Goal: Task Accomplishment & Management: Manage account settings

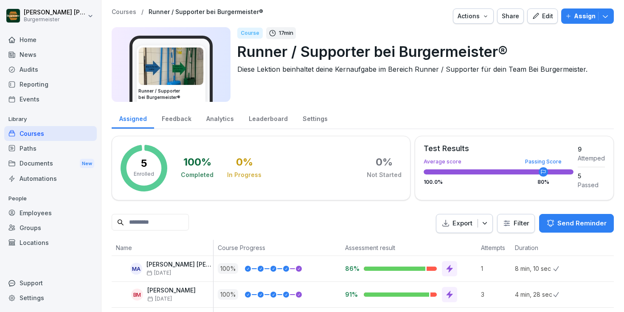
click at [177, 120] on div "Feedback" at bounding box center [176, 118] width 45 height 22
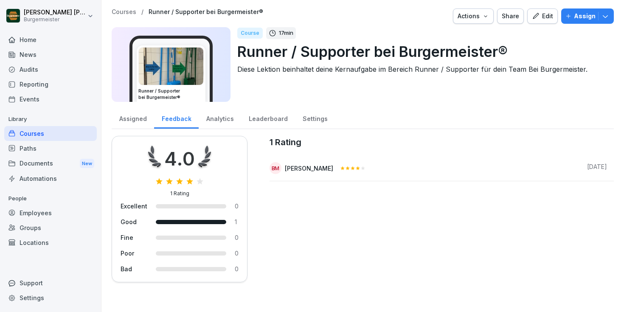
click at [224, 119] on div "Analytics" at bounding box center [220, 118] width 42 height 22
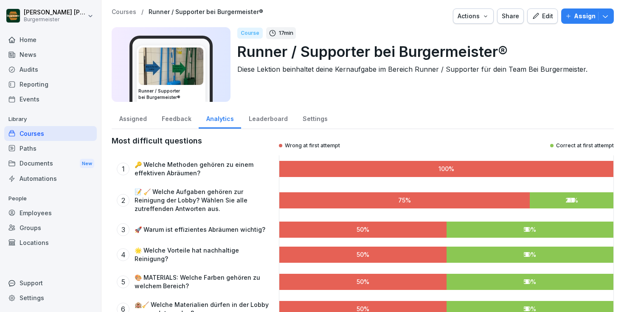
click at [261, 116] on div "Leaderboard" at bounding box center [268, 118] width 54 height 22
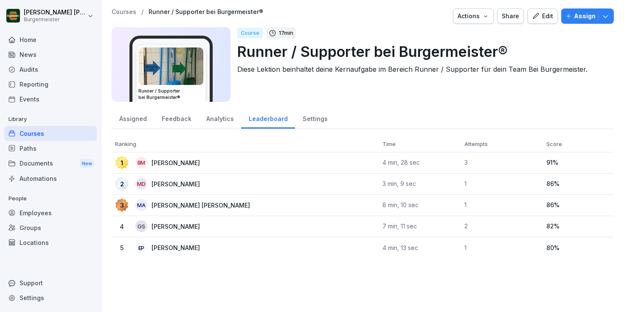
click at [312, 121] on div "Settings" at bounding box center [315, 118] width 40 height 22
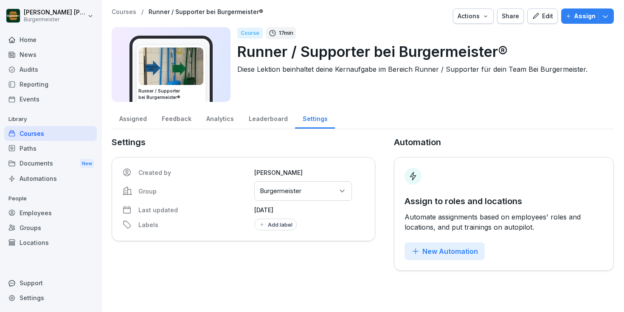
click at [271, 112] on div "Leaderboard" at bounding box center [268, 118] width 54 height 22
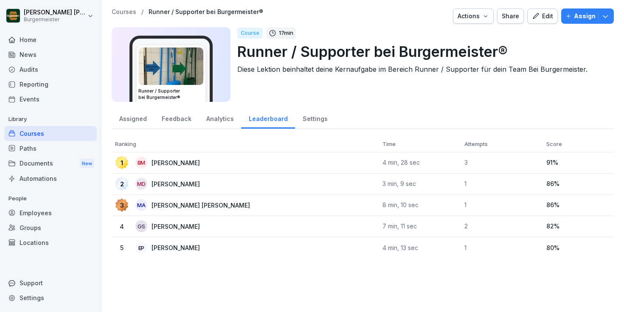
click at [315, 117] on div "Settings" at bounding box center [315, 118] width 40 height 22
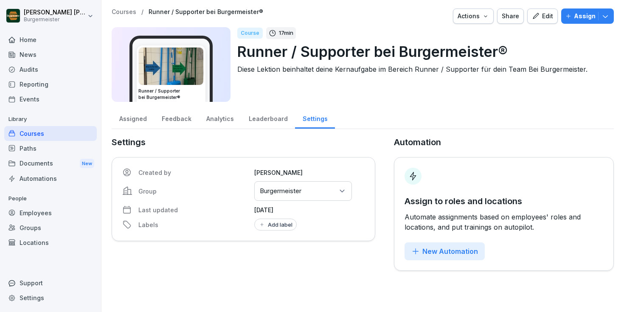
click at [260, 117] on div "Leaderboard" at bounding box center [268, 118] width 54 height 22
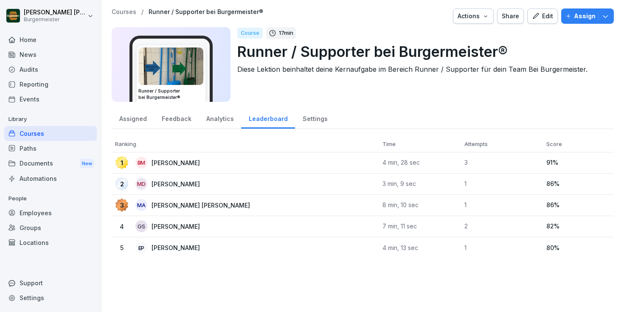
click at [215, 121] on div "Analytics" at bounding box center [220, 118] width 42 height 22
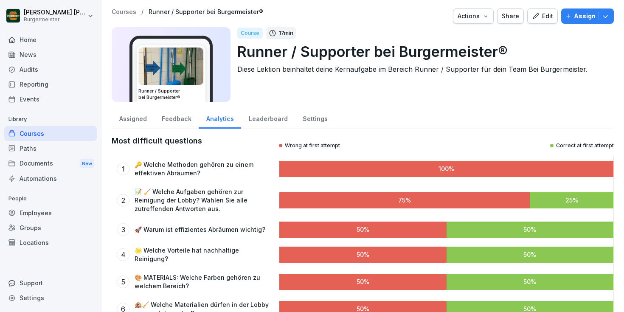
click at [175, 117] on div "Feedback" at bounding box center [176, 118] width 45 height 22
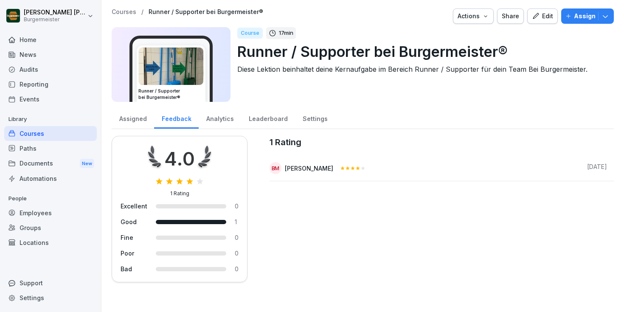
click at [131, 115] on div "Assigned" at bounding box center [133, 118] width 42 height 22
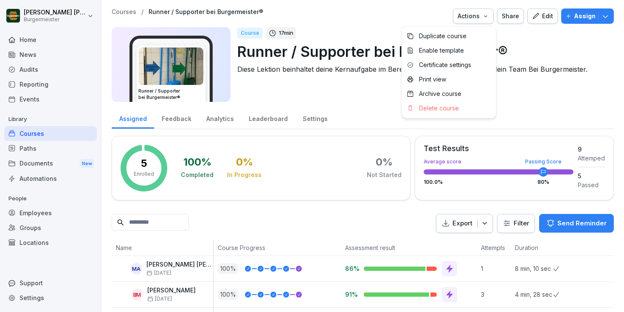
click at [485, 13] on icon "button" at bounding box center [485, 16] width 7 height 7
click at [433, 17] on html "Juan Jose Leonardi Gonzalez Burgermeister Home News Audits Reporting Events Lib…" at bounding box center [312, 156] width 624 height 312
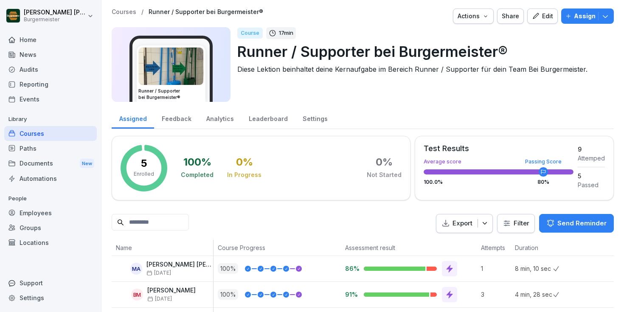
click at [543, 16] on div "Edit" at bounding box center [542, 15] width 21 height 9
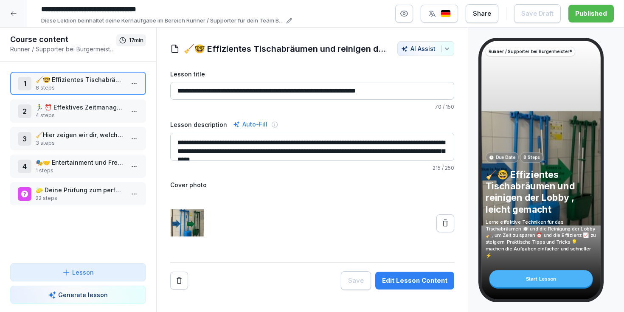
click at [83, 118] on p "4 steps" at bounding box center [80, 116] width 88 height 8
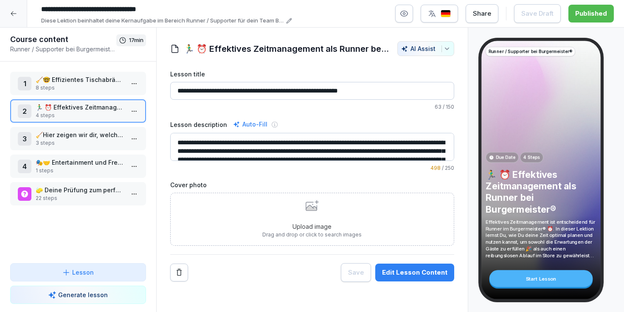
click at [83, 142] on p "3 steps" at bounding box center [80, 143] width 88 height 8
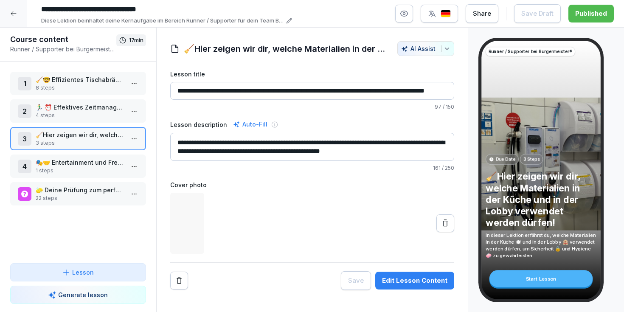
click at [85, 167] on p "1 steps" at bounding box center [80, 171] width 88 height 8
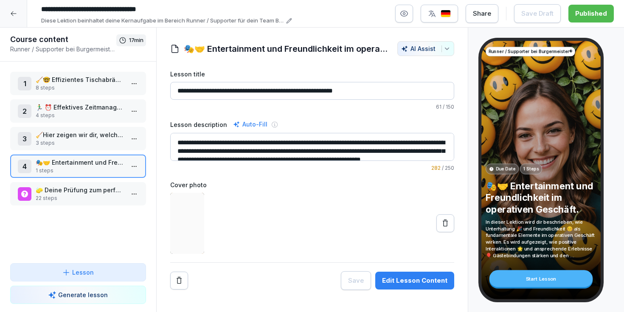
click at [94, 141] on p "3 steps" at bounding box center [80, 143] width 88 height 8
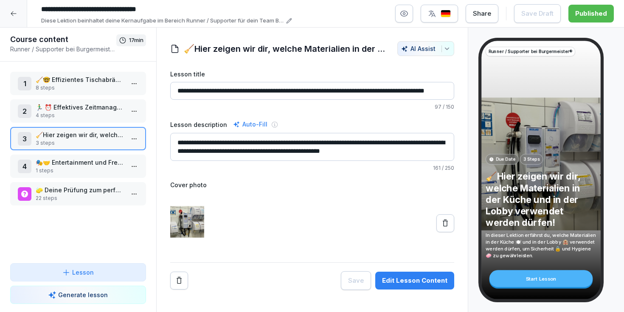
click at [95, 108] on p "🏃‍♂️ ⏰ Effektives Zeitmanagement als Runner bei Burgermeister®" at bounding box center [80, 107] width 88 height 9
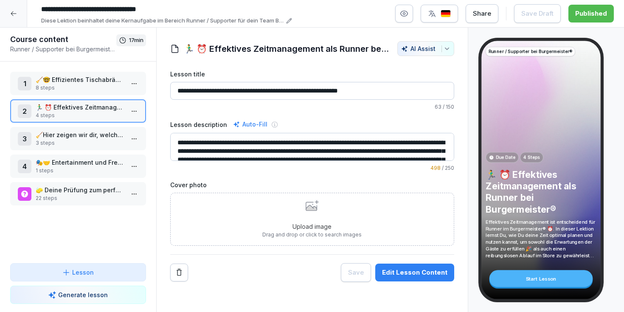
click at [93, 81] on p "🧹🤓 Effizientes Tischabräumen und reinigen der Lobby , leicht gemacht" at bounding box center [80, 79] width 88 height 9
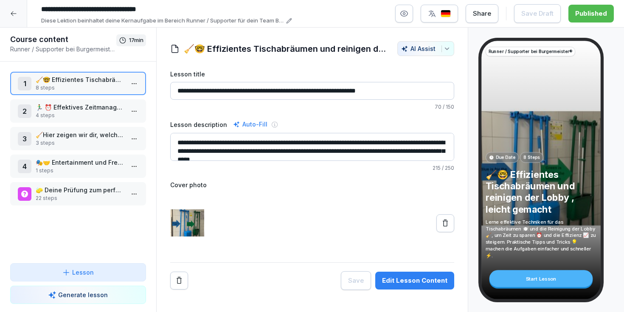
click at [79, 185] on p "🧽 Deine Prüfung zum perfekten Runner und Supporter in deinem Team !!" at bounding box center [80, 189] width 88 height 9
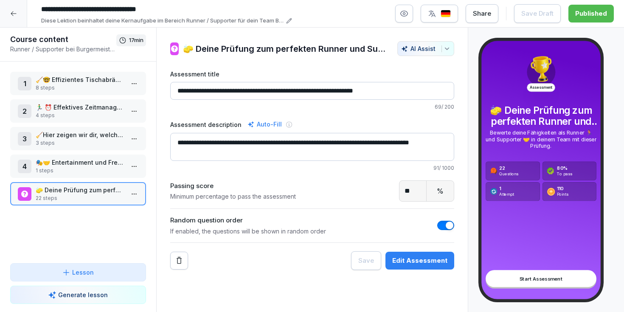
click at [12, 11] on icon at bounding box center [14, 13] width 6 height 5
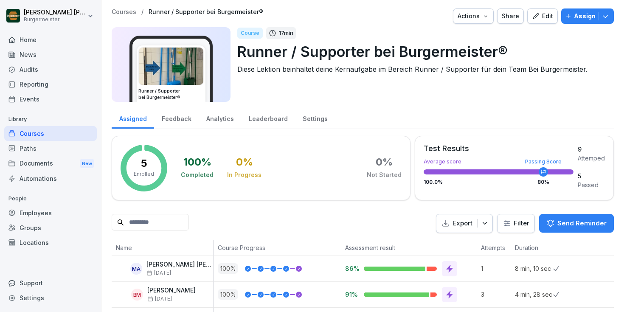
click at [128, 16] on div "Courses / Runner / Supporter bei Burgermeister® Actions Share Edit Assign" at bounding box center [363, 15] width 502 height 15
click at [128, 11] on p "Courses" at bounding box center [124, 11] width 25 height 7
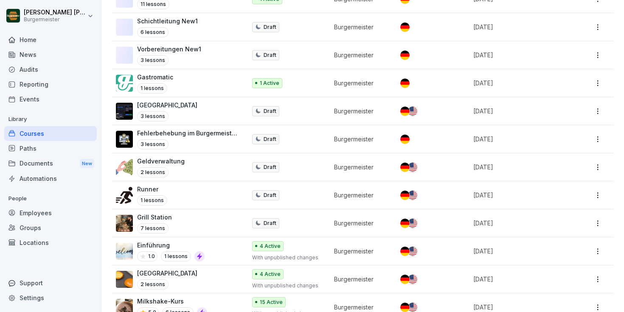
scroll to position [1072, 0]
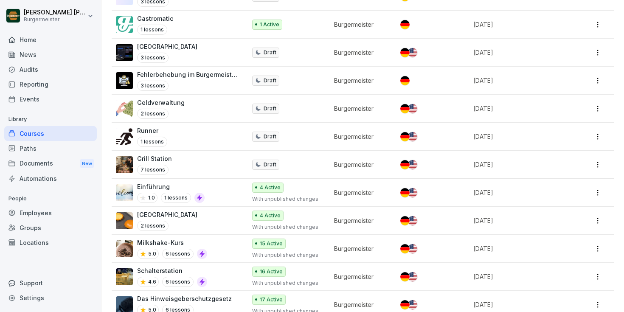
click at [227, 266] on div "Schalterstation 4.6 6 lessons" at bounding box center [177, 276] width 122 height 21
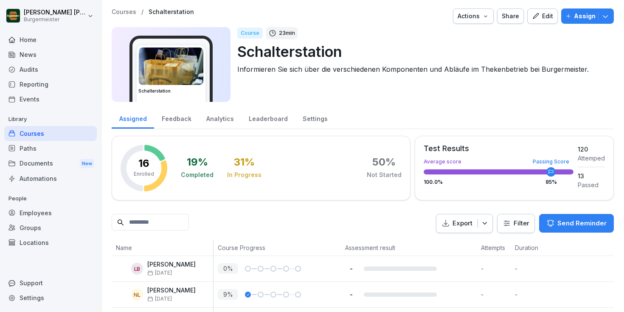
click at [174, 120] on div "Feedback" at bounding box center [176, 118] width 45 height 22
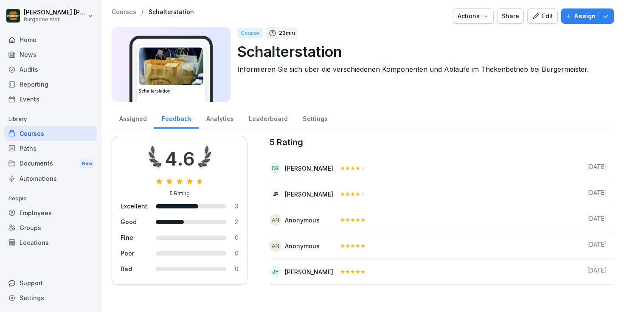
click at [217, 118] on div "Analytics" at bounding box center [220, 118] width 42 height 22
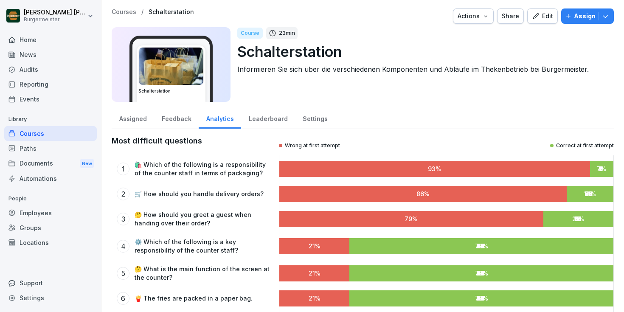
click at [176, 121] on div "Feedback" at bounding box center [176, 118] width 45 height 22
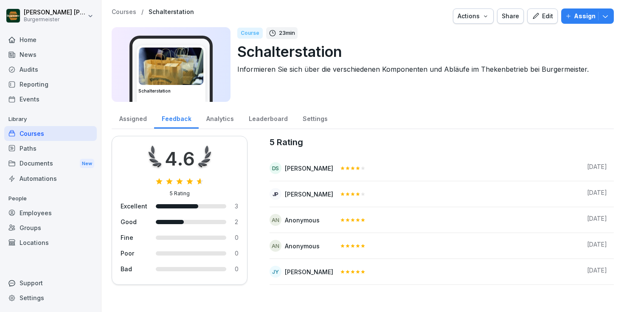
click at [208, 118] on div "Analytics" at bounding box center [220, 118] width 42 height 22
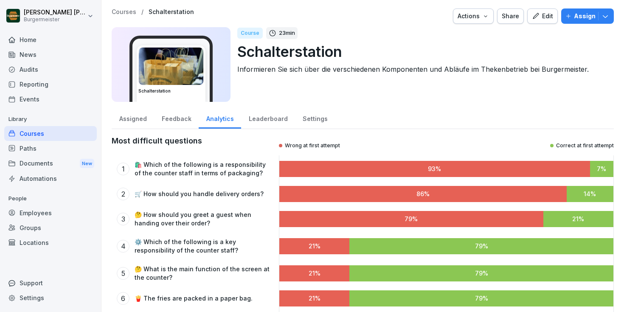
click at [263, 121] on div "Leaderboard" at bounding box center [268, 118] width 54 height 22
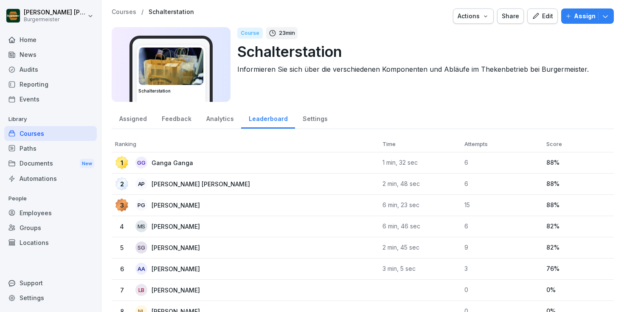
click at [312, 117] on div "Settings" at bounding box center [315, 118] width 40 height 22
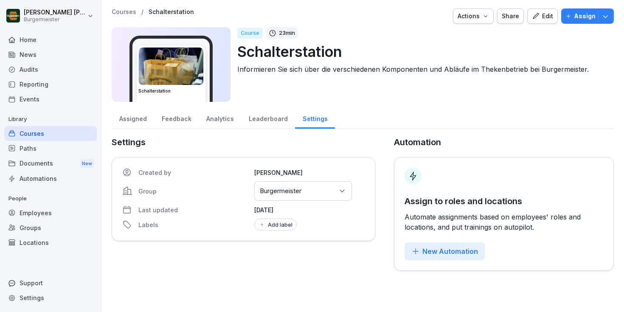
click at [264, 118] on div "Leaderboard" at bounding box center [268, 118] width 54 height 22
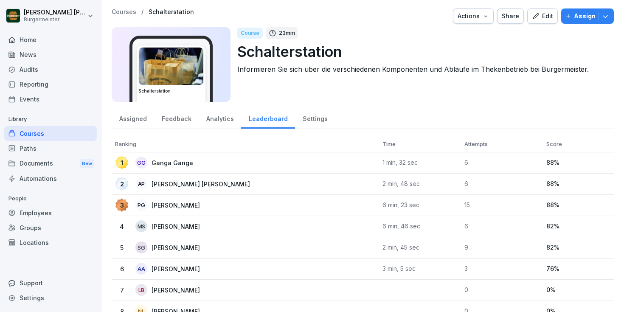
click at [129, 117] on div "Assigned" at bounding box center [133, 118] width 42 height 22
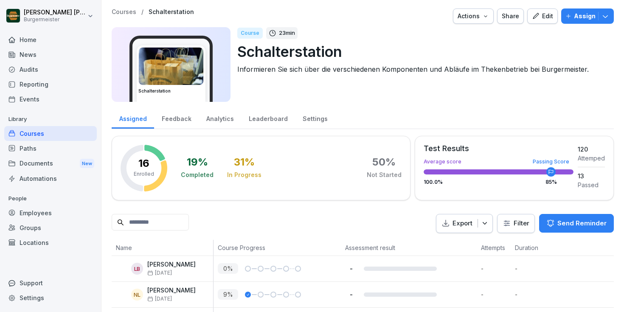
click at [483, 14] on div "Actions" at bounding box center [472, 15] width 31 height 9
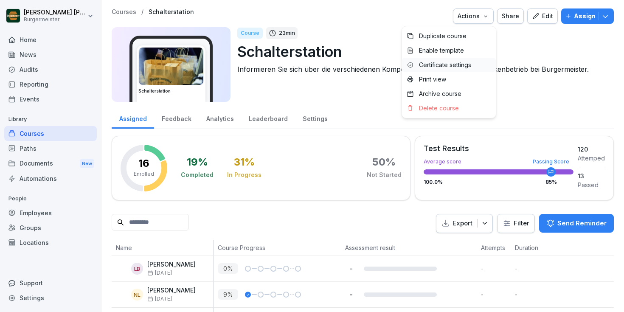
click at [464, 64] on p "Certificate settings" at bounding box center [445, 65] width 52 height 8
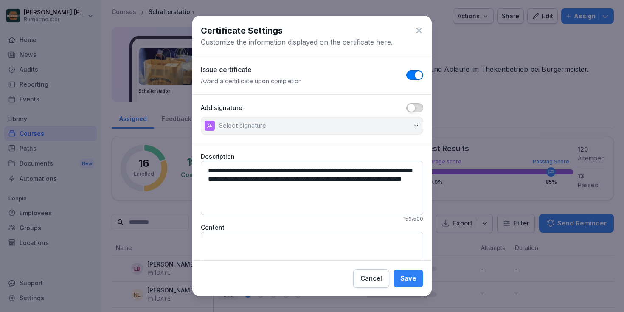
scroll to position [46, 0]
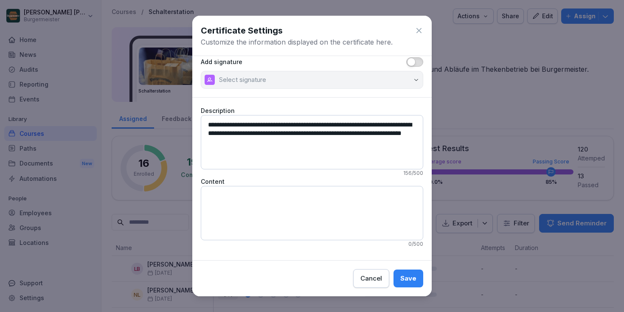
click at [418, 29] on icon at bounding box center [418, 30] width 5 height 5
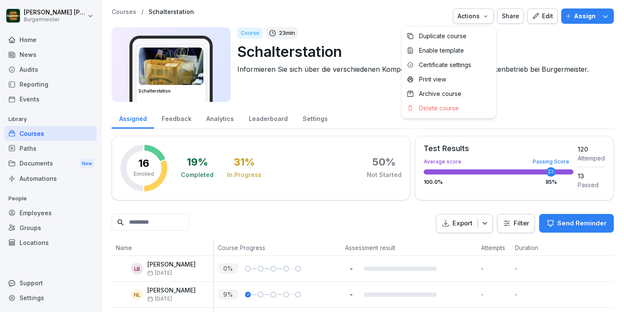
click at [485, 14] on icon "button" at bounding box center [485, 16] width 7 height 7
click at [522, 58] on html "Juan Jose Leonardi Gonzalez Burgermeister Home News Audits Reporting Events Lib…" at bounding box center [312, 156] width 624 height 312
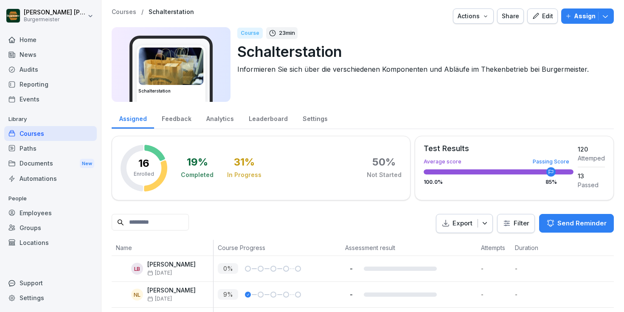
click at [539, 16] on icon "button" at bounding box center [536, 16] width 8 height 8
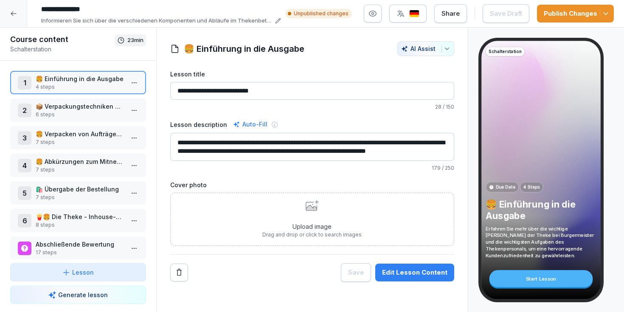
scroll to position [8, 0]
click at [415, 10] on img "button" at bounding box center [414, 14] width 10 height 8
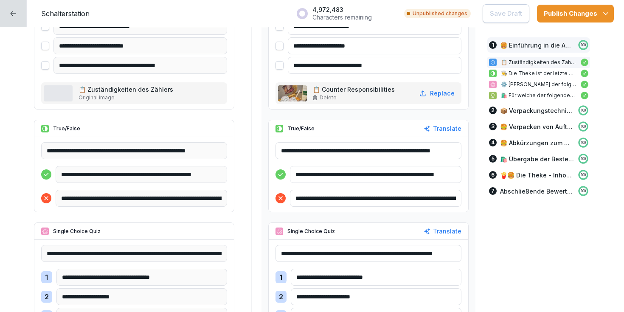
scroll to position [468, 0]
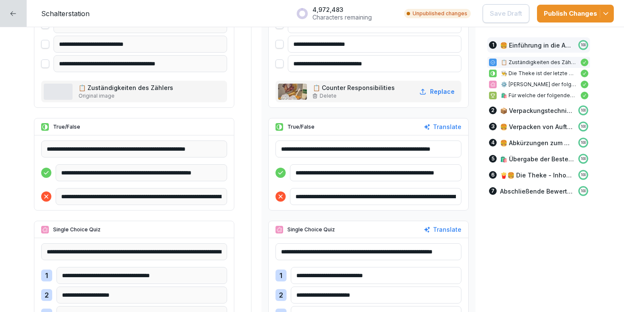
click at [14, 17] on icon at bounding box center [13, 13] width 7 height 7
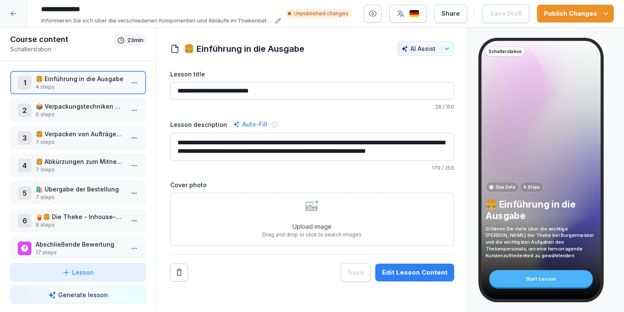
click at [14, 13] on icon at bounding box center [14, 13] width 6 height 5
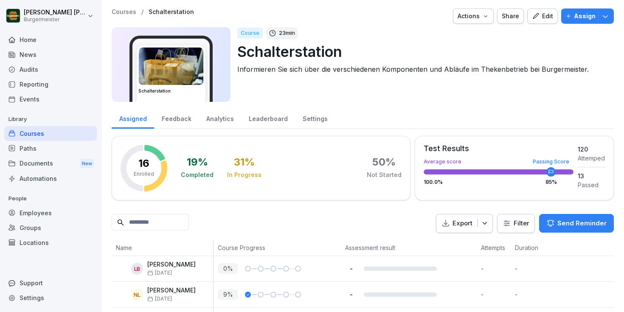
click at [44, 160] on div "Documents New" at bounding box center [50, 164] width 93 height 16
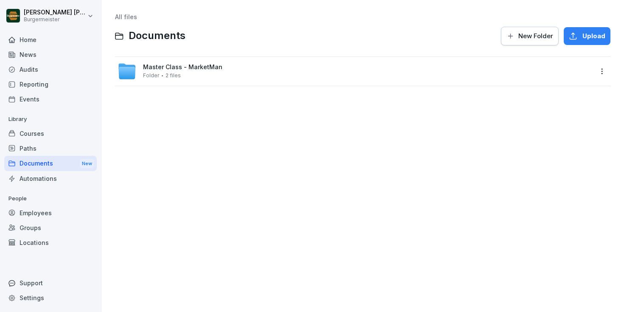
click at [38, 142] on div "Paths" at bounding box center [50, 148] width 93 height 15
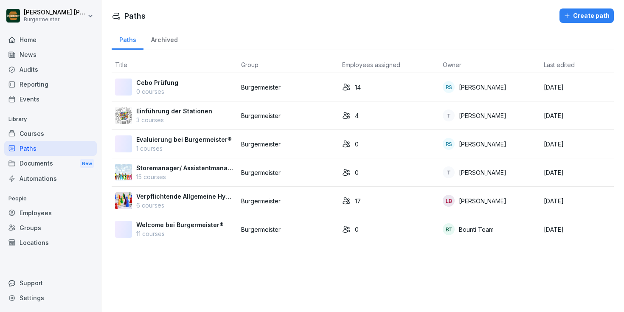
click at [168, 40] on div "Archived" at bounding box center [164, 39] width 42 height 22
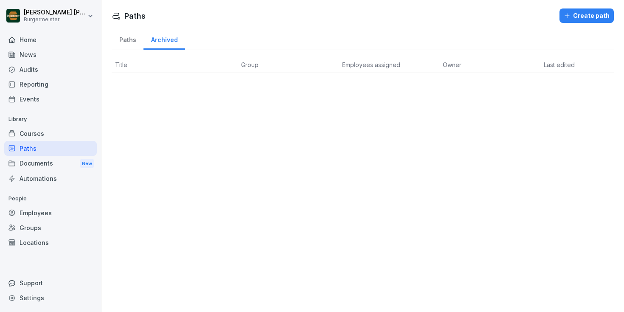
click at [130, 41] on div "Paths" at bounding box center [128, 39] width 32 height 22
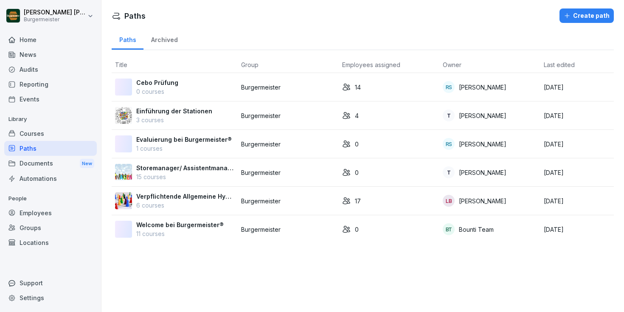
click at [163, 174] on p "15 courses" at bounding box center [185, 176] width 98 height 9
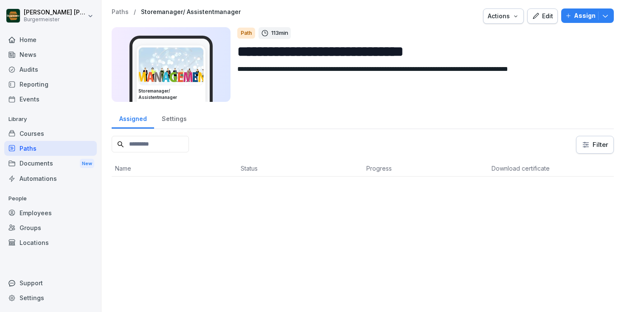
click at [116, 11] on p "Paths" at bounding box center [120, 11] width 17 height 7
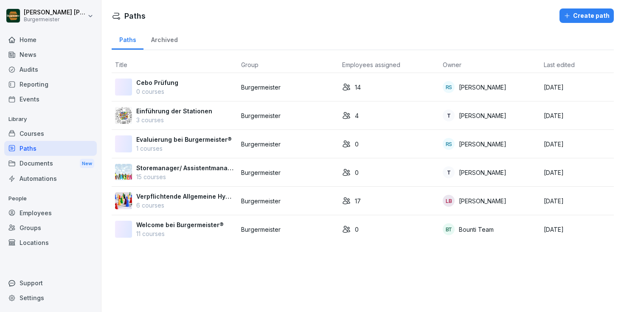
click at [45, 132] on div "Courses" at bounding box center [50, 133] width 93 height 15
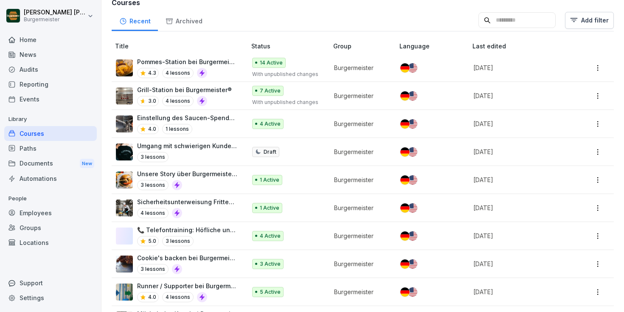
scroll to position [105, 0]
click at [38, 146] on div "Paths" at bounding box center [50, 148] width 93 height 15
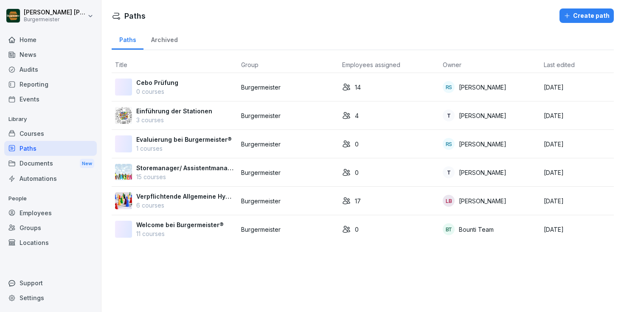
click at [170, 228] on p "Welcome bei Burgermeister®" at bounding box center [179, 224] width 87 height 9
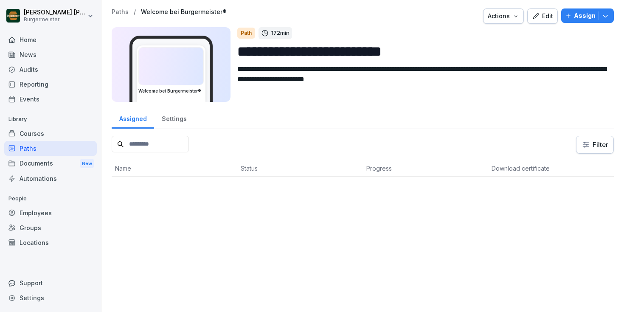
click at [118, 10] on p "Paths" at bounding box center [120, 11] width 17 height 7
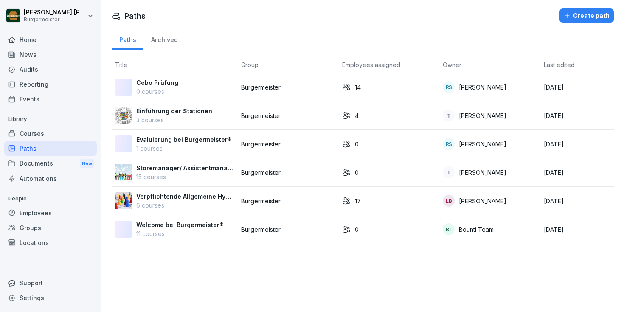
click at [163, 39] on div "Archived" at bounding box center [164, 39] width 42 height 22
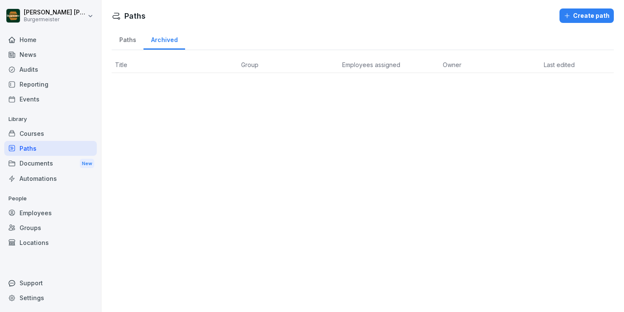
click at [132, 37] on div "Paths" at bounding box center [128, 39] width 32 height 22
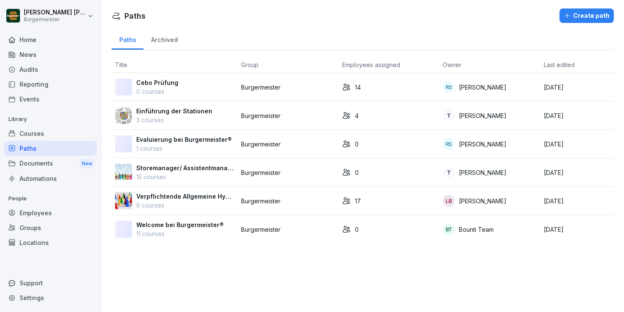
click at [26, 130] on div "Courses" at bounding box center [50, 133] width 93 height 15
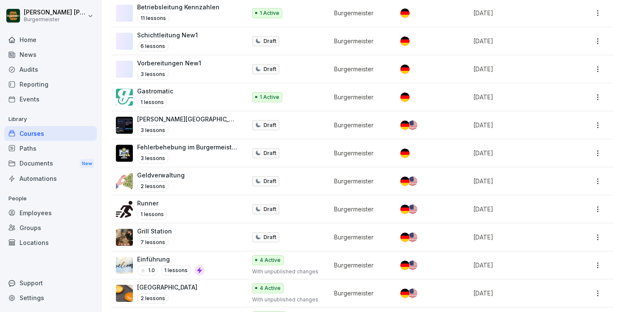
scroll to position [1072, 0]
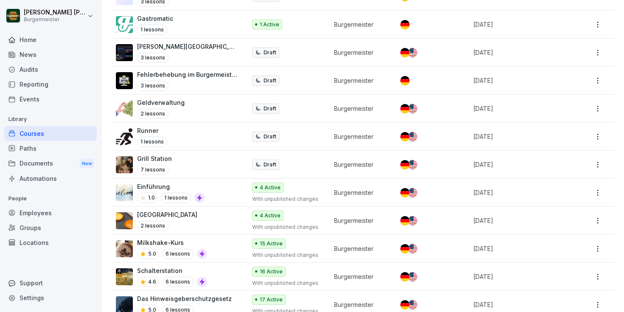
click at [208, 210] on div "Brot Station 2 lessons" at bounding box center [177, 220] width 122 height 21
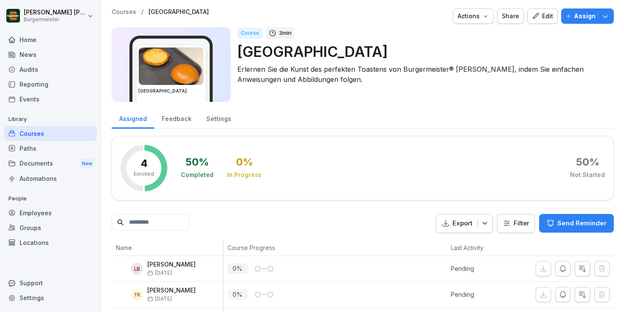
click at [118, 12] on p "Courses" at bounding box center [124, 11] width 25 height 7
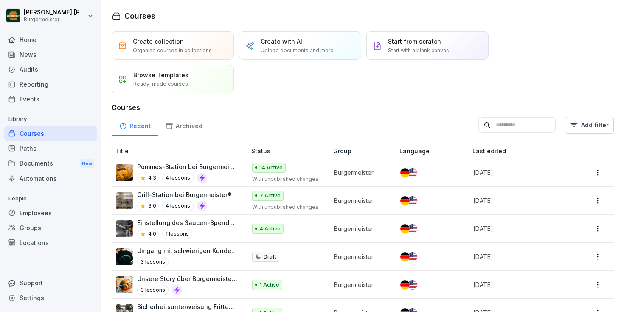
click at [45, 35] on div "Home" at bounding box center [50, 39] width 93 height 15
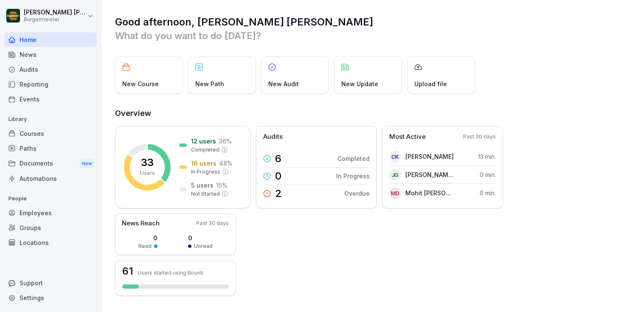
click at [53, 56] on div "News" at bounding box center [50, 54] width 93 height 15
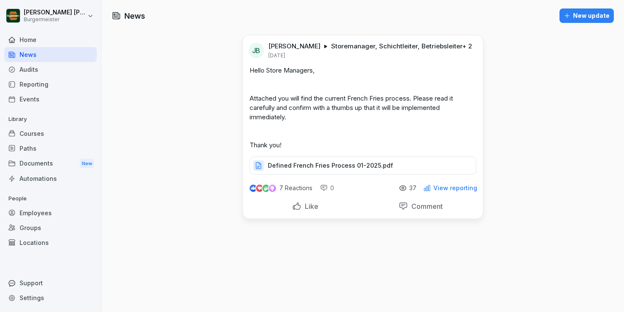
click at [46, 70] on div "Audits" at bounding box center [50, 69] width 93 height 15
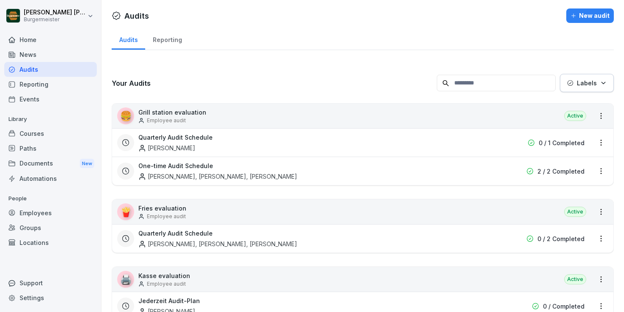
click at [172, 40] on div "Reporting" at bounding box center [167, 39] width 44 height 22
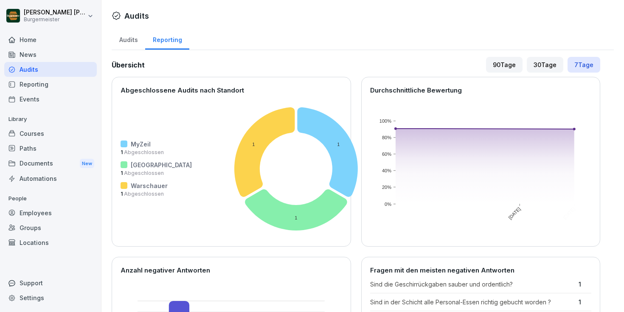
click at [131, 40] on div "Audits" at bounding box center [129, 39] width 34 height 22
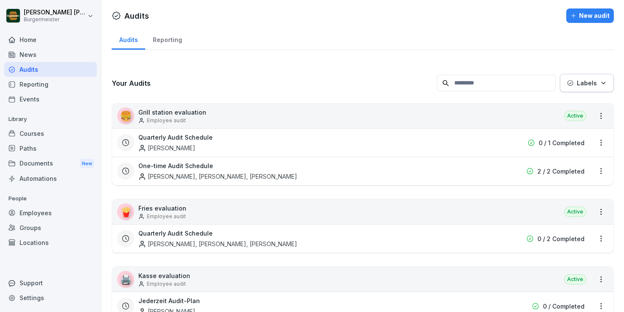
click at [586, 16] on div "New audit" at bounding box center [589, 15] width 39 height 9
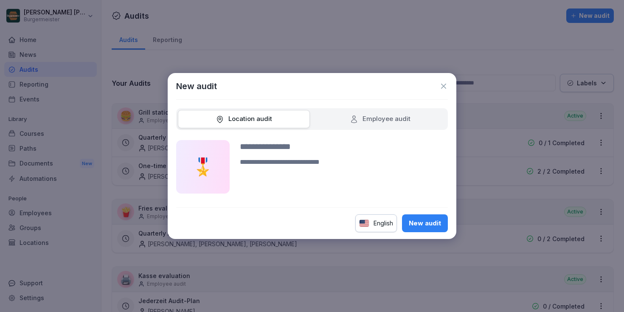
click at [379, 118] on div "Employee audit" at bounding box center [380, 119] width 61 height 10
click at [447, 82] on icon at bounding box center [443, 86] width 8 height 8
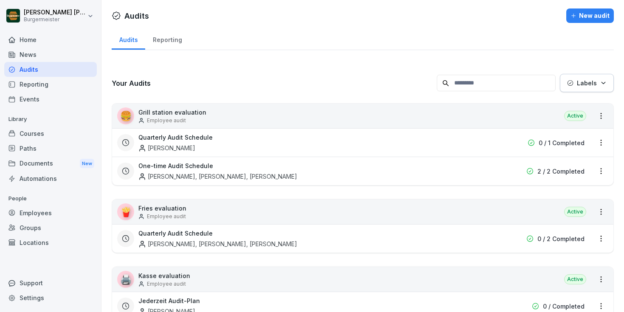
click at [161, 115] on p "Grill station evaluation" at bounding box center [172, 112] width 68 height 9
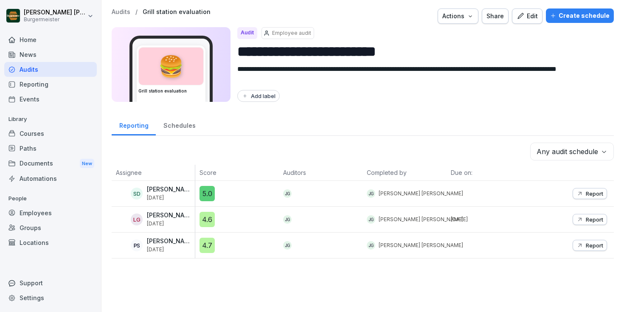
click at [170, 119] on div "Schedules" at bounding box center [179, 125] width 47 height 22
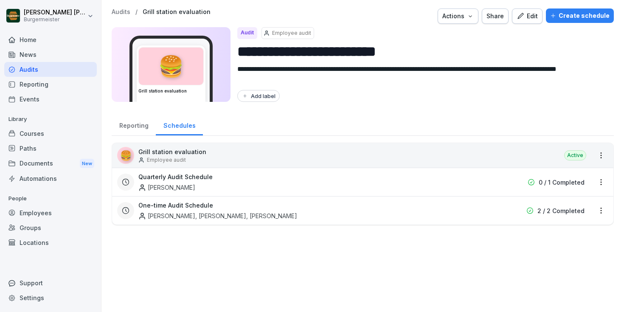
click at [135, 123] on div "Reporting" at bounding box center [134, 125] width 44 height 22
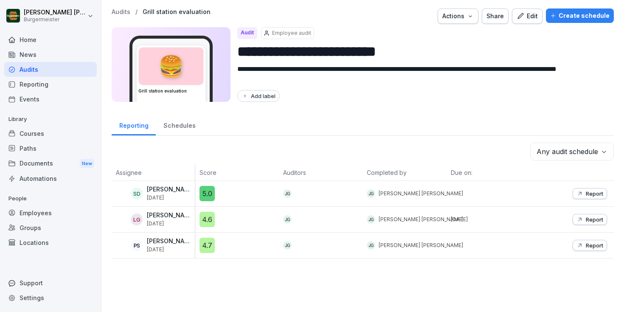
click at [172, 126] on div "Schedules" at bounding box center [179, 125] width 47 height 22
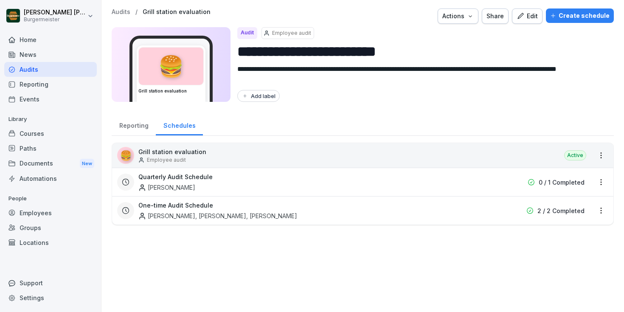
click at [132, 127] on div "Reporting" at bounding box center [134, 125] width 44 height 22
click at [122, 13] on p "Audits" at bounding box center [121, 11] width 19 height 7
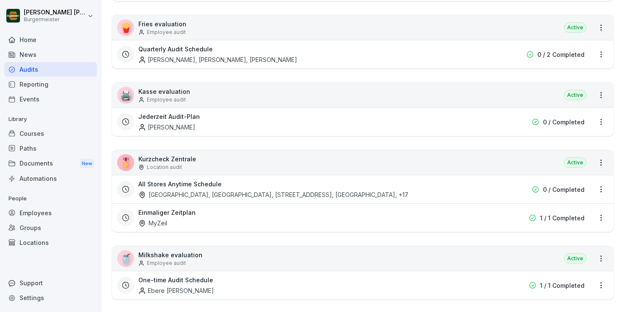
scroll to position [348, 0]
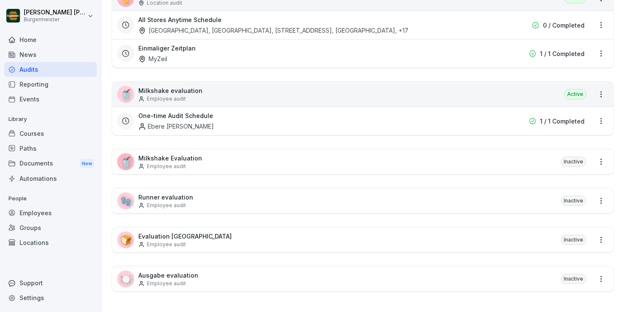
click at [34, 230] on div "Groups" at bounding box center [50, 227] width 93 height 15
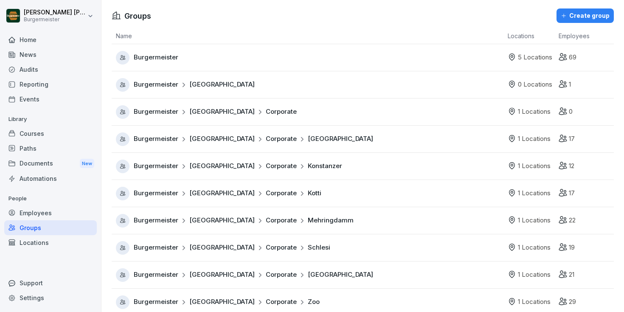
click at [35, 212] on div "Employees" at bounding box center [50, 212] width 93 height 15
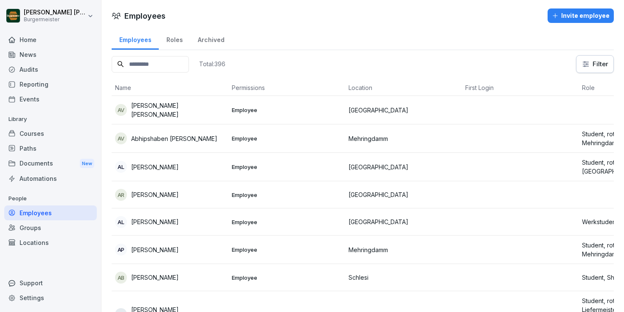
click at [32, 146] on div "Paths" at bounding box center [50, 148] width 93 height 15
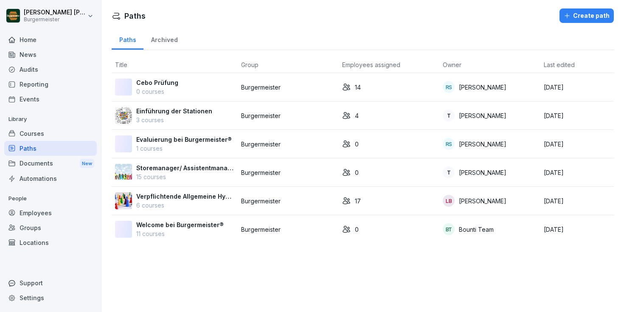
click at [32, 84] on div "Reporting" at bounding box center [50, 84] width 93 height 15
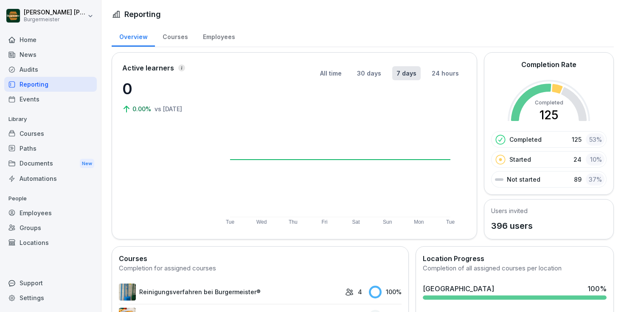
click at [31, 68] on div "Audits" at bounding box center [50, 69] width 93 height 15
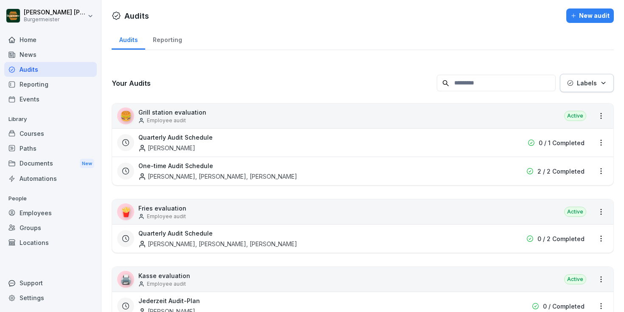
click at [601, 118] on html "Juan Jose Leonardi Gonzalez Burgermeister Home News Audits Reporting Events Lib…" at bounding box center [312, 156] width 624 height 312
click at [0, 0] on link "View all reports" at bounding box center [0, 0] width 0 height 0
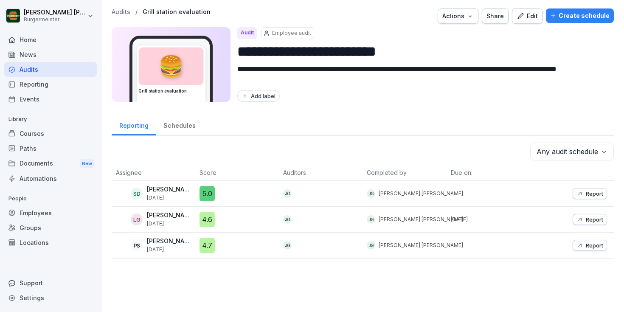
click at [182, 129] on div "Schedules" at bounding box center [179, 125] width 47 height 22
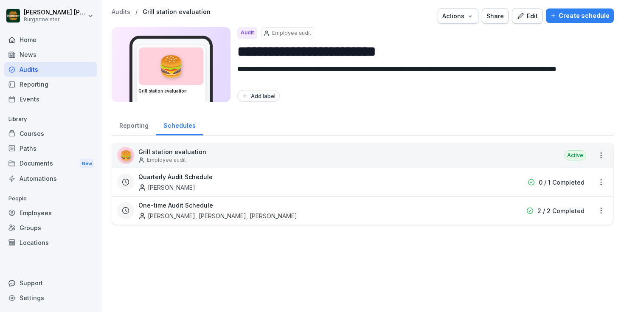
click at [603, 154] on html "**********" at bounding box center [312, 156] width 624 height 312
click at [0, 0] on link "Create schedule" at bounding box center [0, 0] width 0 height 0
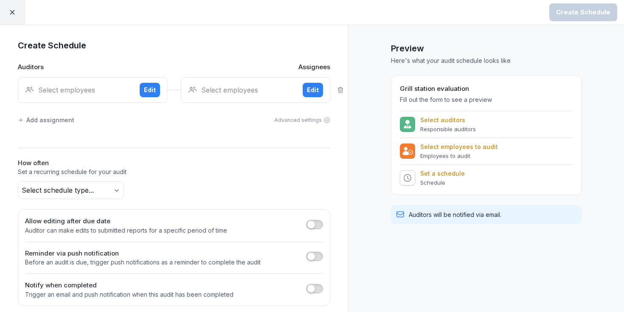
click at [71, 89] on div "Select employees" at bounding box center [79, 90] width 108 height 10
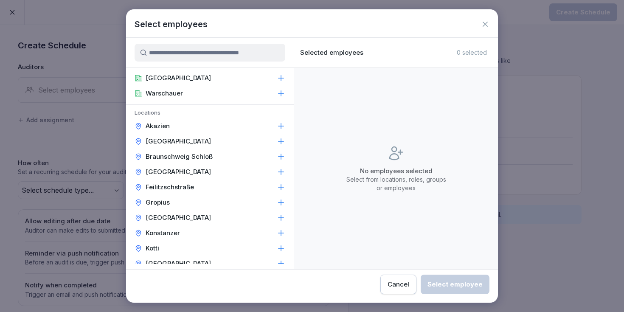
scroll to position [355, 0]
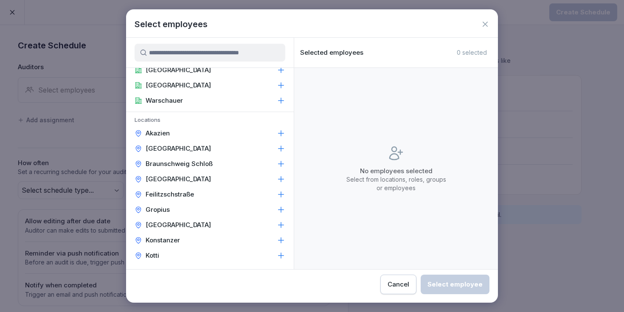
click at [283, 133] on icon at bounding box center [281, 133] width 8 height 8
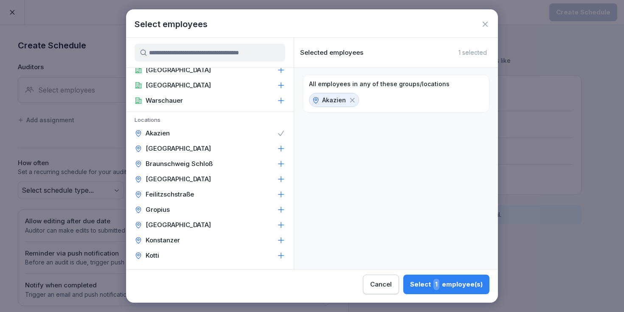
click at [281, 134] on icon at bounding box center [281, 133] width 6 height 5
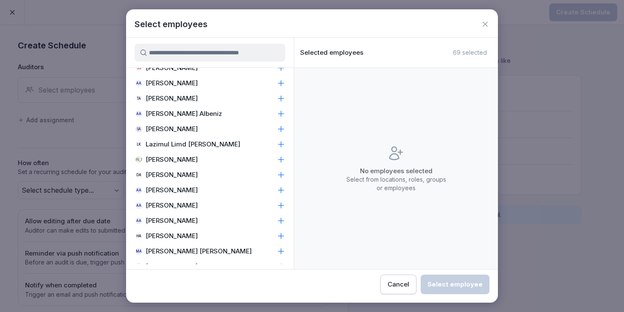
scroll to position [2596, 0]
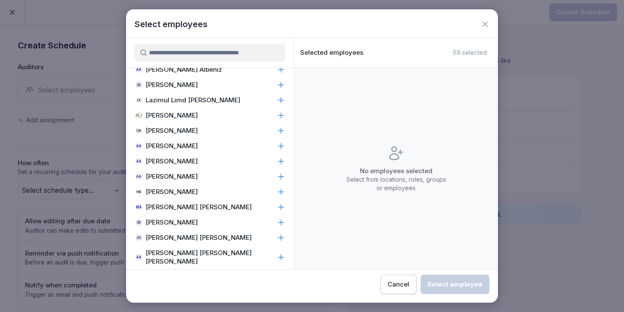
click at [486, 21] on icon at bounding box center [485, 24] width 8 height 8
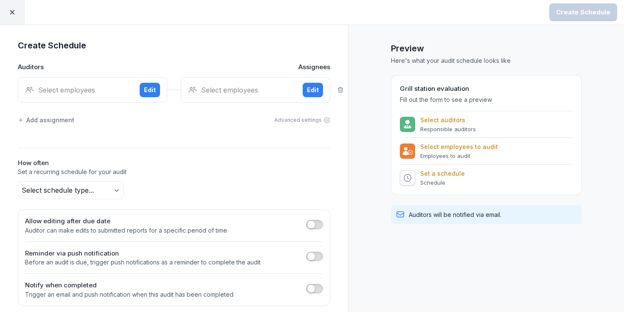
click at [221, 90] on div "Select employees" at bounding box center [242, 90] width 108 height 10
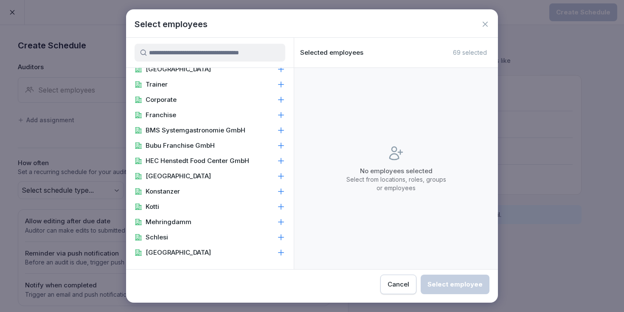
scroll to position [129, 0]
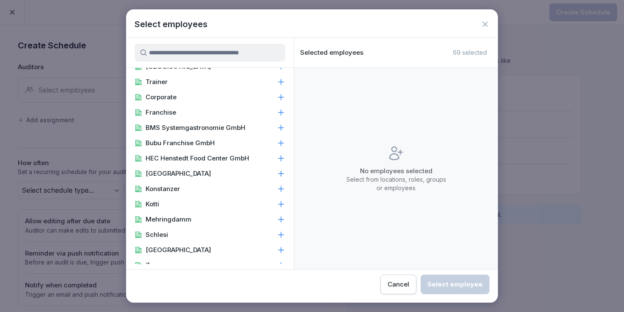
click at [483, 22] on icon at bounding box center [484, 24] width 5 height 5
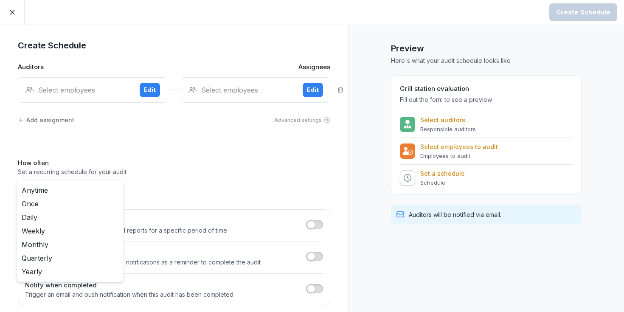
click at [71, 182] on body "Create Schedule Create Schedule Auditors Assignees Select employees Edit Select…" at bounding box center [312, 156] width 624 height 312
click at [180, 177] on html "Create Schedule Create Schedule Auditors Assignees Select employees Edit Select…" at bounding box center [312, 156] width 624 height 312
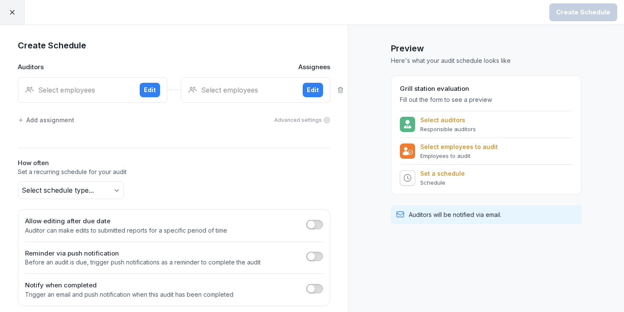
scroll to position [7, 0]
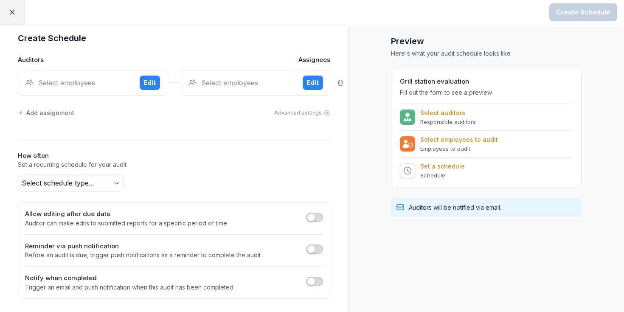
click at [5, 4] on div at bounding box center [12, 12] width 25 height 25
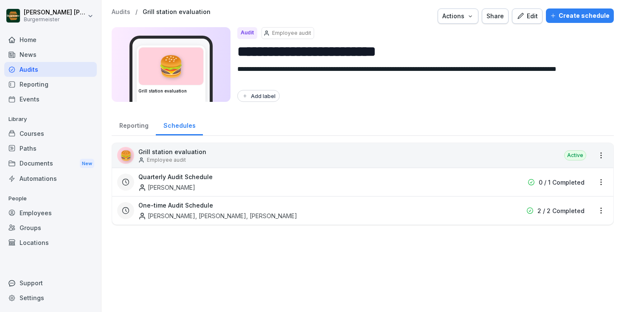
click at [128, 127] on div "Reporting" at bounding box center [134, 125] width 44 height 22
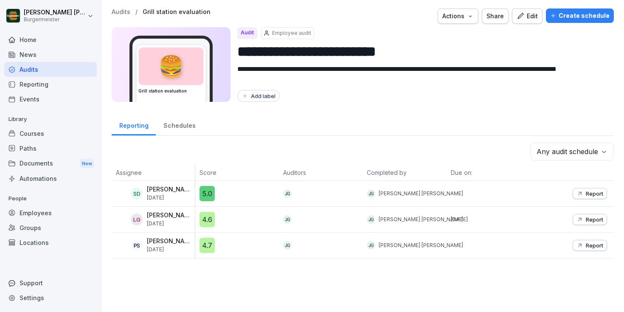
click at [592, 13] on div "Create schedule" at bounding box center [579, 15] width 59 height 9
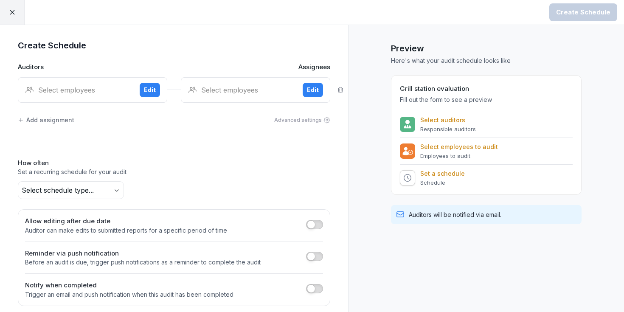
click at [8, 13] on icon at bounding box center [12, 12] width 8 height 8
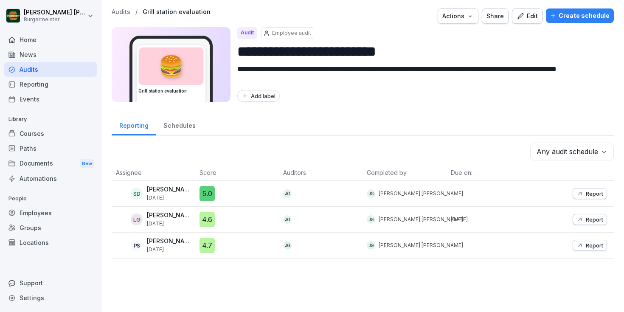
click at [32, 43] on div "Home" at bounding box center [50, 39] width 93 height 15
click at [31, 38] on div "Home" at bounding box center [50, 39] width 93 height 15
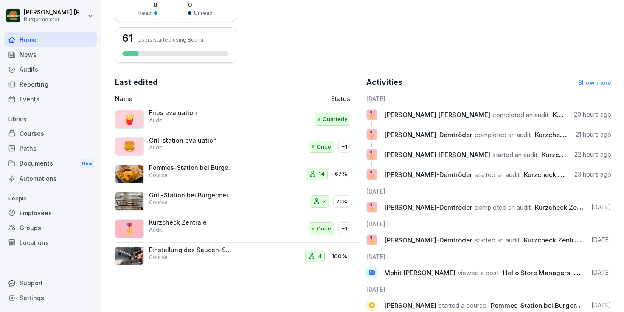
scroll to position [254, 0]
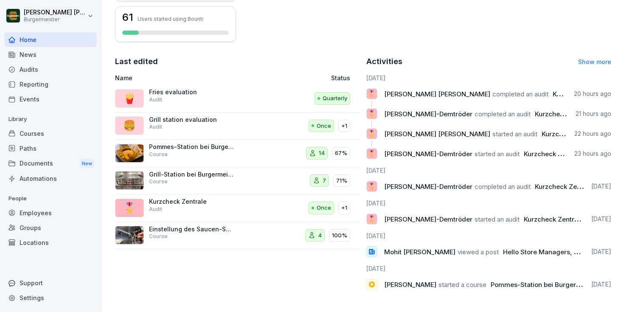
click at [165, 108] on div "🍟 Fries evaluation Audit" at bounding box center [190, 98] width 150 height 20
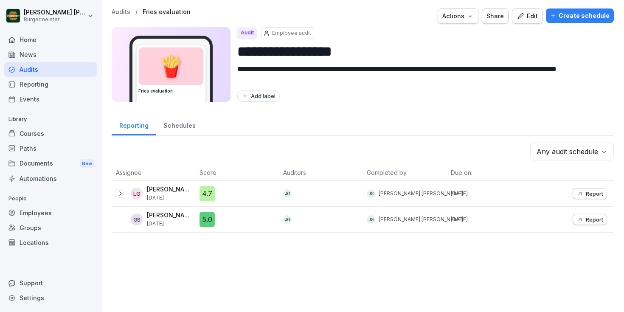
click at [119, 193] on icon at bounding box center [120, 193] width 7 height 7
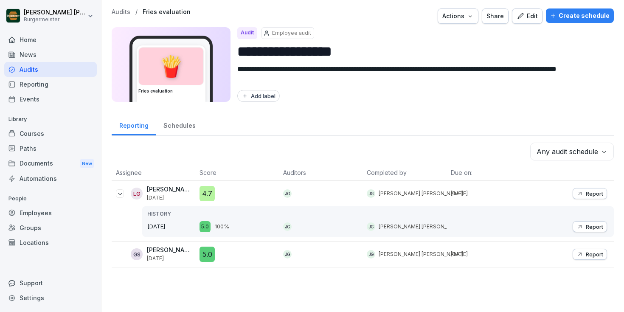
click at [117, 11] on p "Audits" at bounding box center [121, 11] width 19 height 7
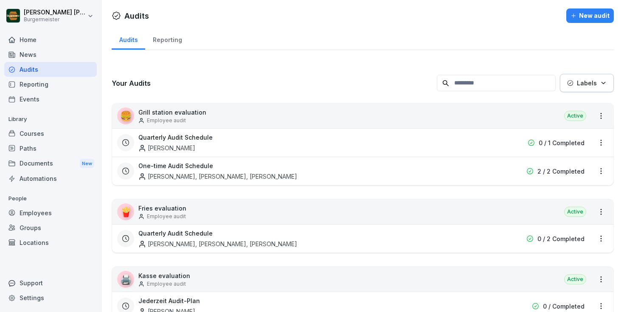
click at [32, 36] on div "Home" at bounding box center [50, 39] width 93 height 15
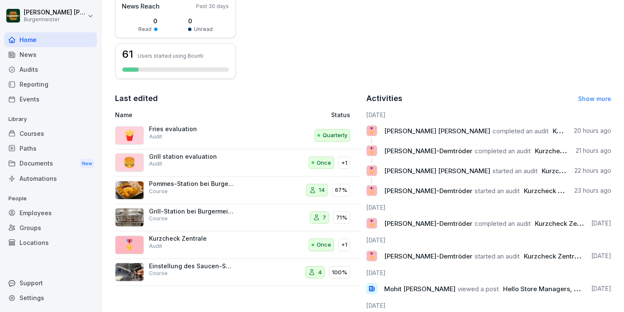
scroll to position [254, 0]
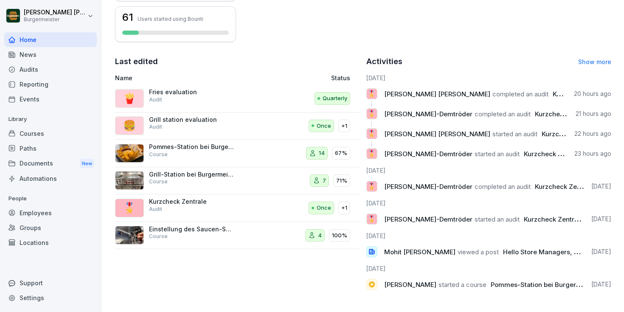
click at [181, 120] on p "Grill station evaluation" at bounding box center [191, 120] width 85 height 8
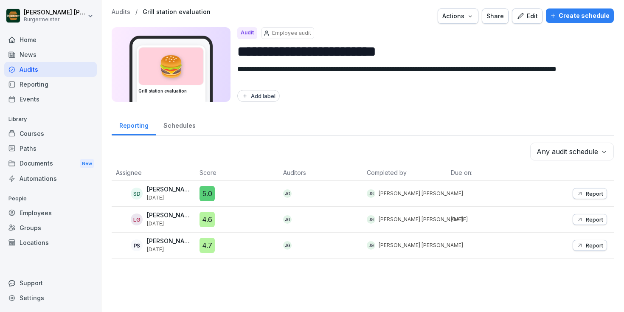
click at [34, 37] on div "Home" at bounding box center [50, 39] width 93 height 15
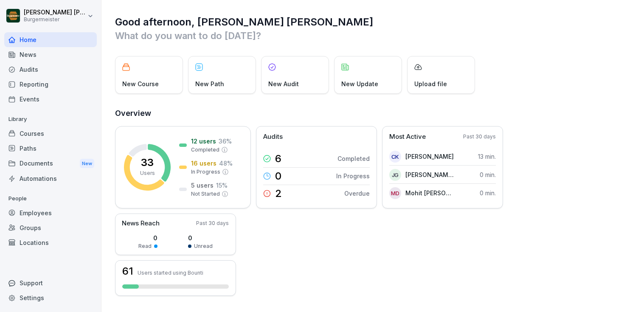
click at [491, 45] on div "Good afternoon, Juan Jose What do you want to do today? New Course New Path New…" at bounding box center [362, 283] width 522 height 566
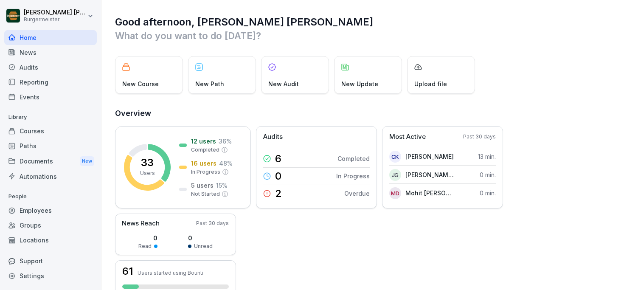
click at [22, 51] on div "News" at bounding box center [50, 52] width 93 height 15
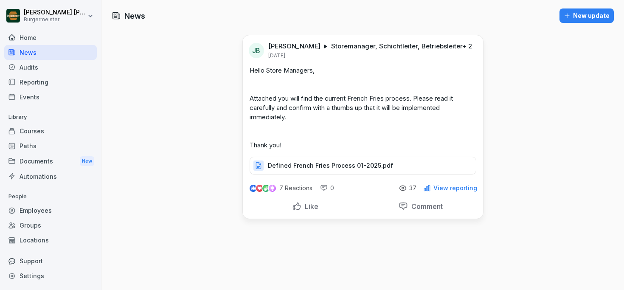
click at [29, 66] on div "Audits" at bounding box center [50, 67] width 93 height 15
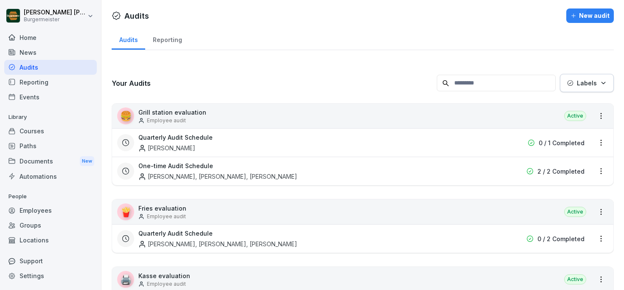
click at [587, 14] on div "New audit" at bounding box center [589, 15] width 39 height 9
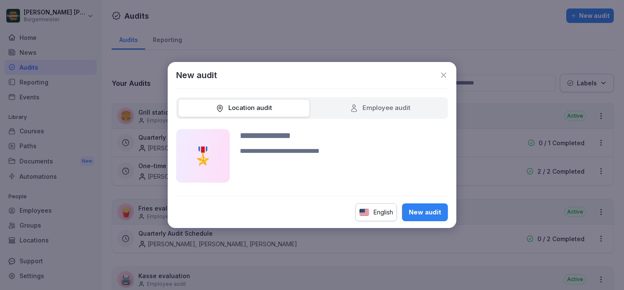
click at [347, 110] on div "Employee audit" at bounding box center [380, 108] width 132 height 18
click at [443, 76] on icon at bounding box center [443, 75] width 8 height 8
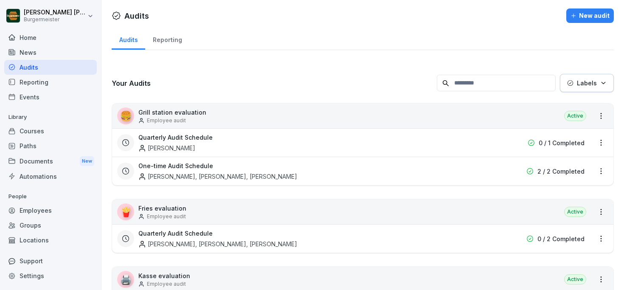
click at [39, 39] on div "Home" at bounding box center [50, 37] width 93 height 15
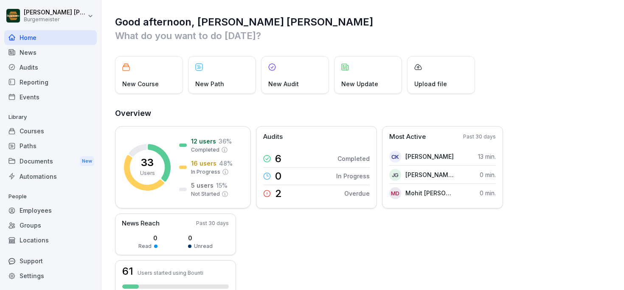
click at [289, 74] on div "New Audit" at bounding box center [295, 75] width 68 height 38
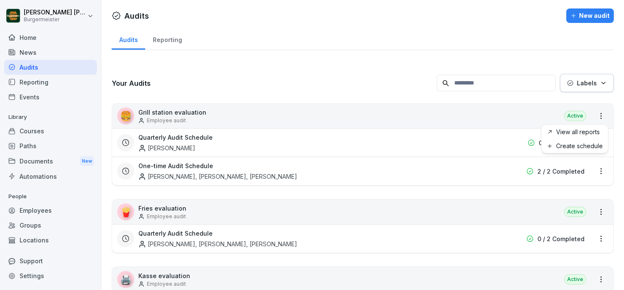
click at [600, 115] on html "Juan Jose Leonardi Gonzalez Burgermeister Home News Audits Reporting Events Lib…" at bounding box center [312, 145] width 624 height 290
click at [0, 0] on link "View all reports" at bounding box center [0, 0] width 0 height 0
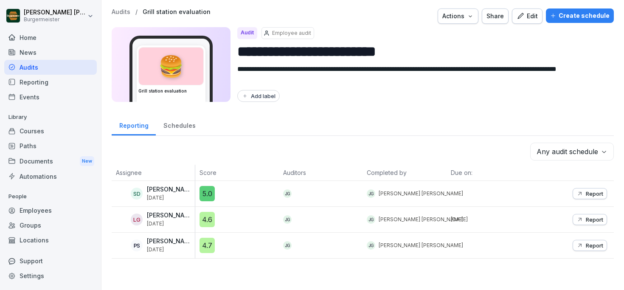
click at [589, 16] on div "Create schedule" at bounding box center [579, 15] width 59 height 9
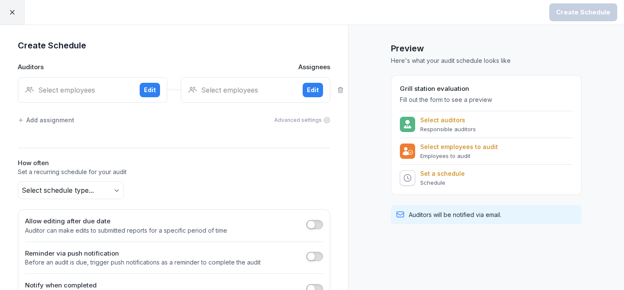
click at [97, 90] on div "Select employees" at bounding box center [79, 90] width 108 height 10
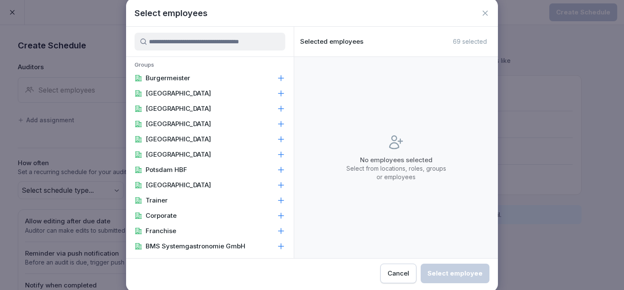
click at [177, 40] on input at bounding box center [210, 42] width 151 height 18
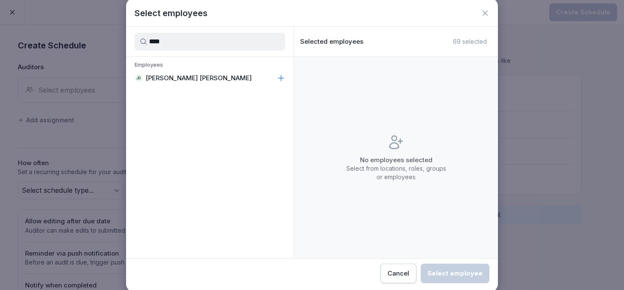
type input "****"
click at [175, 80] on p "[PERSON_NAME]" at bounding box center [199, 78] width 106 height 8
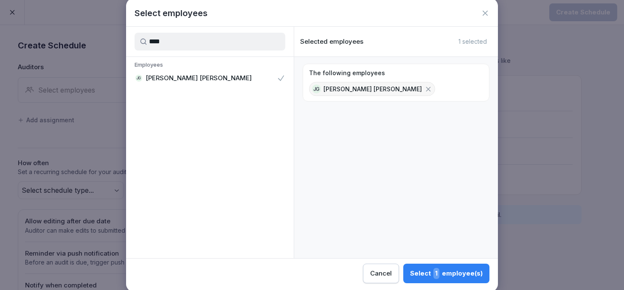
click at [436, 276] on span "1" at bounding box center [436, 273] width 6 height 11
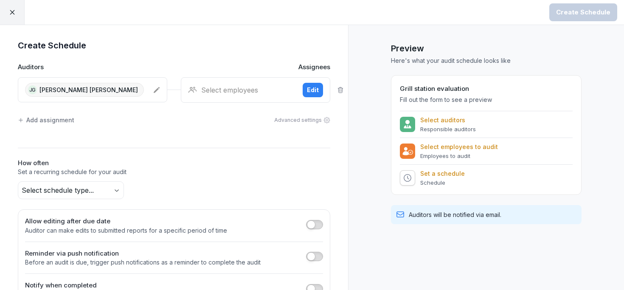
click at [247, 85] on div "Select employees" at bounding box center [242, 90] width 108 height 10
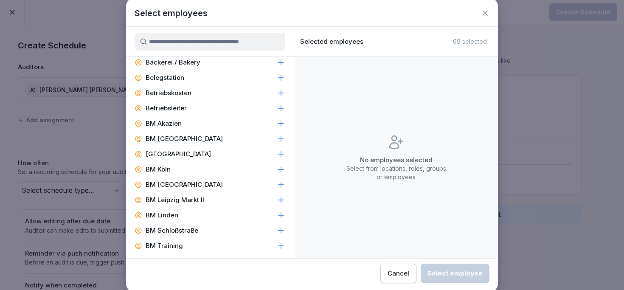
scroll to position [843, 0]
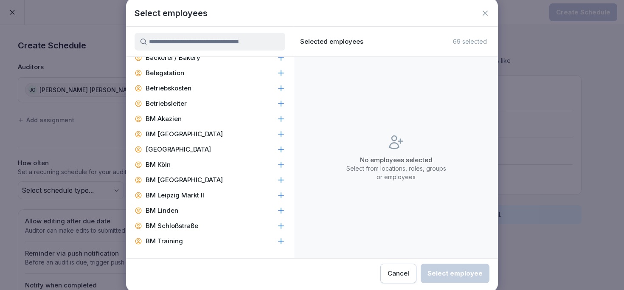
click at [205, 40] on input at bounding box center [210, 42] width 151 height 18
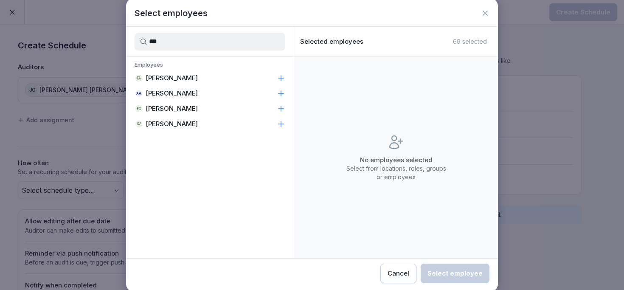
scroll to position [0, 0]
click at [186, 121] on p "Arun Vijayakumar" at bounding box center [172, 124] width 52 height 8
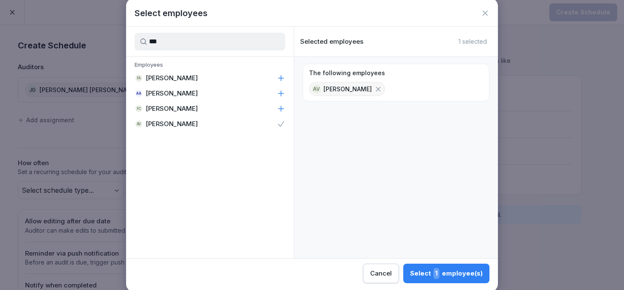
click at [197, 39] on input "***" at bounding box center [210, 42] width 151 height 18
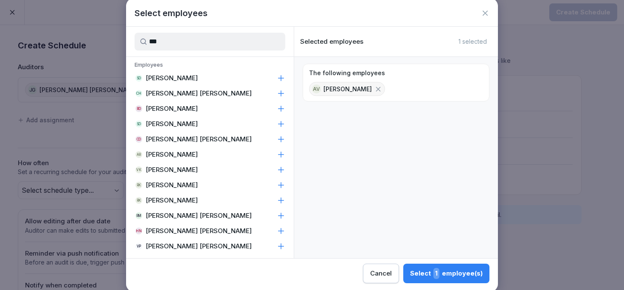
type input "***"
click at [171, 215] on p "Raj Kumar Manchala" at bounding box center [199, 215] width 106 height 8
click at [164, 158] on p "Adith Raj Ikkarathara Raju" at bounding box center [172, 154] width 52 height 8
click at [435, 278] on span "3" at bounding box center [435, 273] width 7 height 11
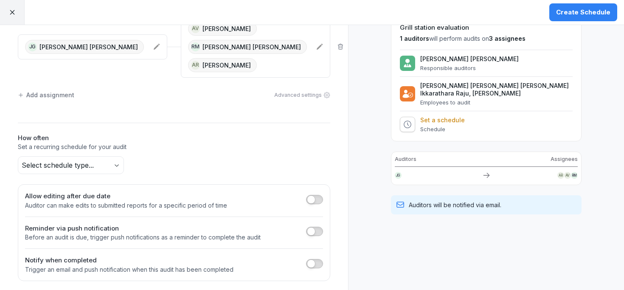
scroll to position [64, 0]
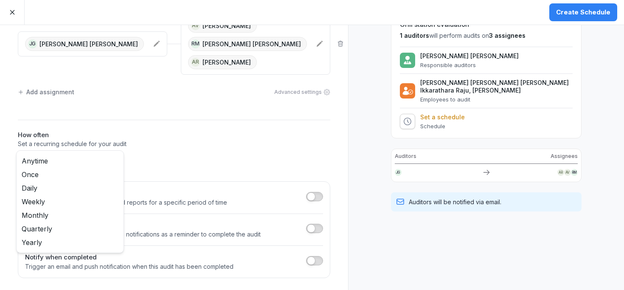
click at [69, 164] on body "Create Schedule Create Schedule Auditors Assignees JG Juan Jose Leonardi Gonzal…" at bounding box center [312, 145] width 624 height 290
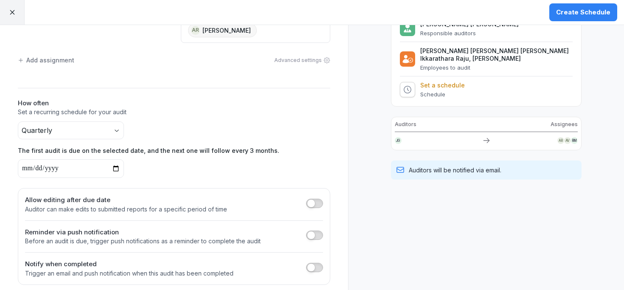
scroll to position [103, 0]
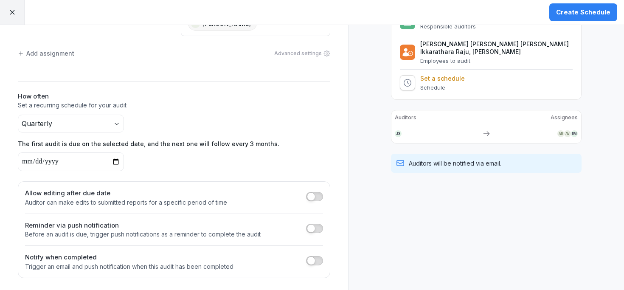
click at [116, 162] on input "date" at bounding box center [71, 161] width 106 height 19
type input "**********"
click at [312, 194] on span "button" at bounding box center [311, 196] width 8 height 8
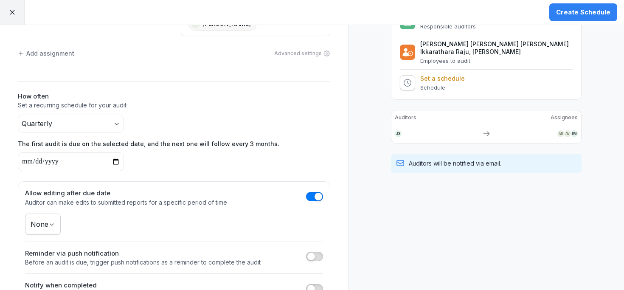
click at [38, 221] on body "**********" at bounding box center [312, 145] width 624 height 290
click at [312, 194] on button "button" at bounding box center [314, 196] width 17 height 9
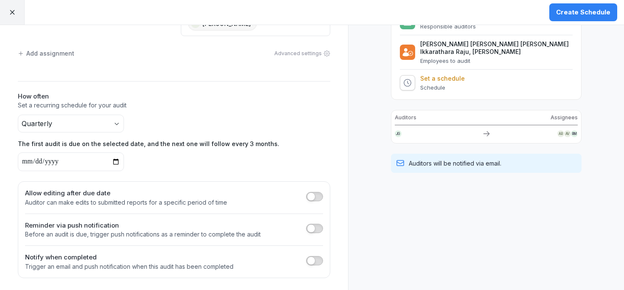
click at [318, 227] on button "button" at bounding box center [314, 228] width 17 height 9
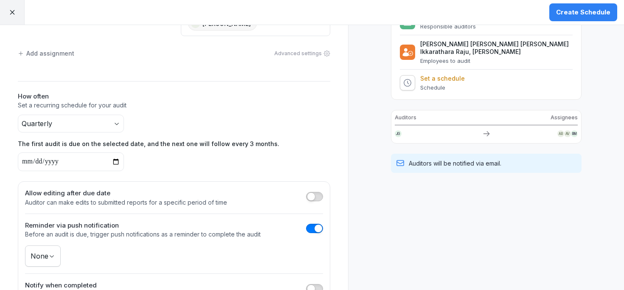
click at [55, 248] on body "**********" at bounding box center [312, 145] width 624 height 290
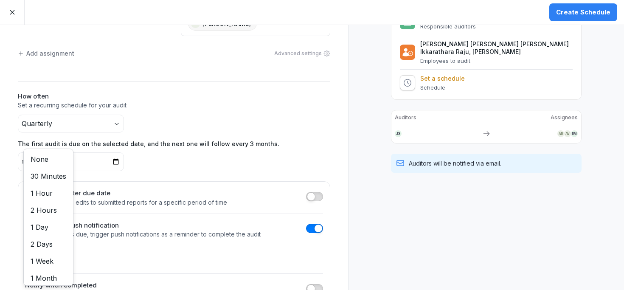
scroll to position [0, 0]
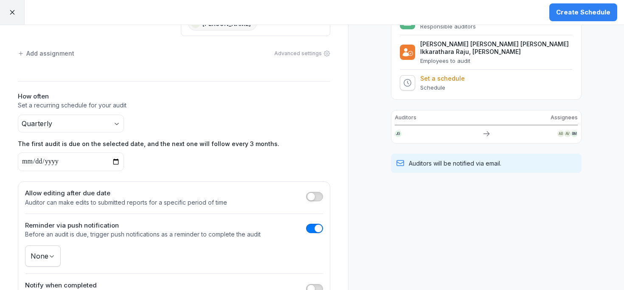
click at [217, 245] on html "**********" at bounding box center [312, 145] width 624 height 290
click at [312, 227] on button "button" at bounding box center [314, 228] width 17 height 9
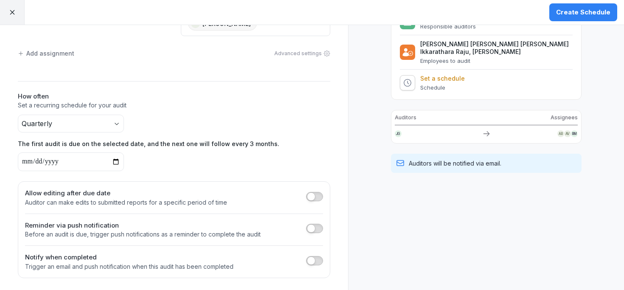
click at [319, 258] on button "button" at bounding box center [314, 260] width 17 height 9
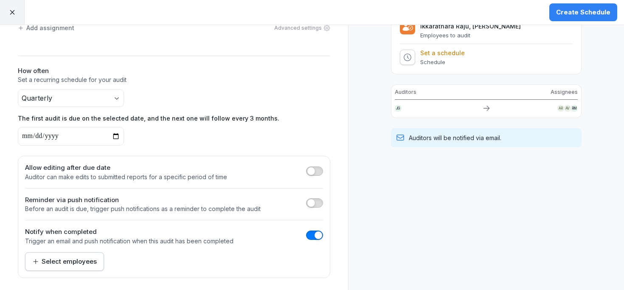
click at [91, 260] on div "Select employees" at bounding box center [64, 261] width 64 height 9
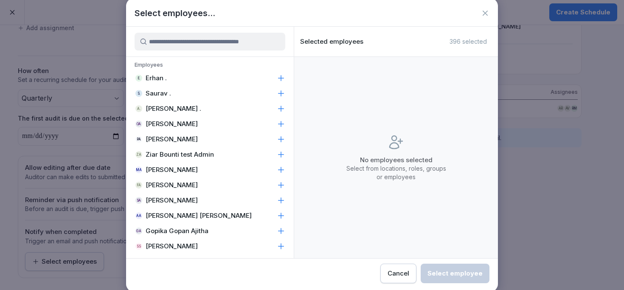
click at [487, 17] on icon at bounding box center [485, 13] width 8 height 8
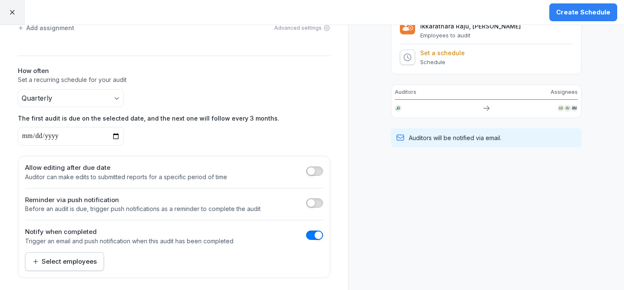
click at [76, 258] on div "Select employees" at bounding box center [64, 261] width 64 height 9
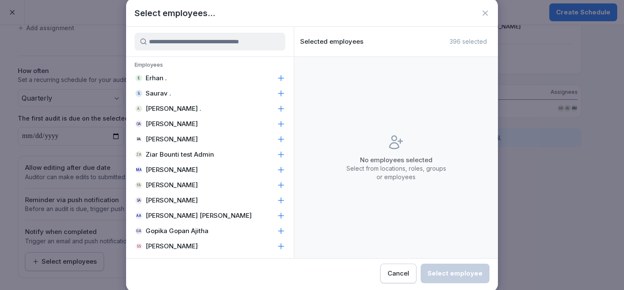
click at [485, 12] on icon at bounding box center [485, 13] width 8 height 8
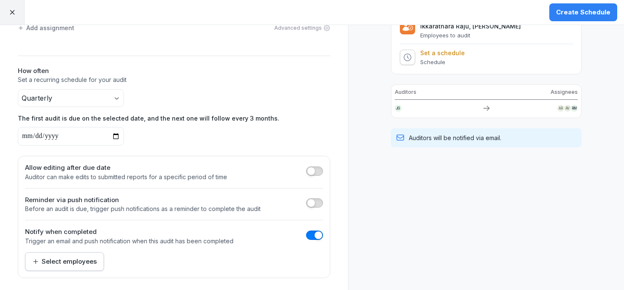
click at [313, 235] on button "button" at bounding box center [314, 234] width 17 height 9
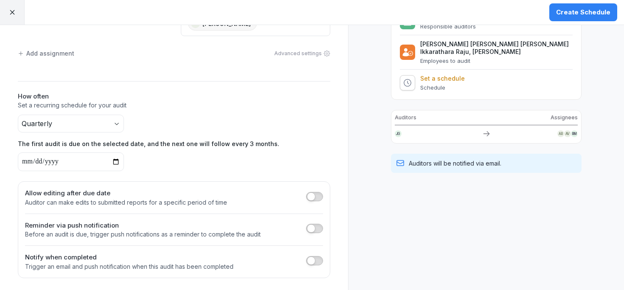
scroll to position [0, 0]
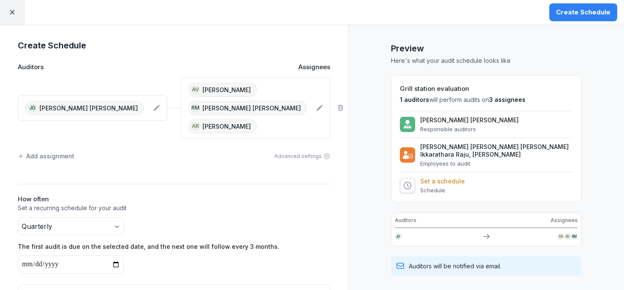
click at [587, 17] on button "Create Schedule" at bounding box center [583, 12] width 68 height 18
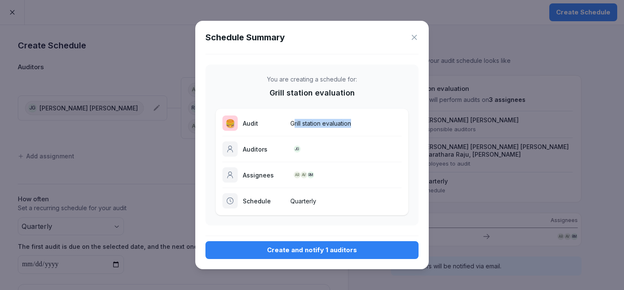
drag, startPoint x: 292, startPoint y: 123, endPoint x: 353, endPoint y: 123, distance: 61.1
click at [353, 123] on p "Grill station evaluation" at bounding box center [345, 123] width 111 height 9
click at [303, 253] on div "Create and notify 1 auditors" at bounding box center [311, 249] width 199 height 9
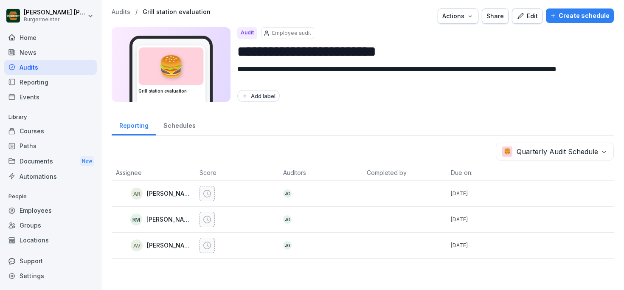
drag, startPoint x: 457, startPoint y: 194, endPoint x: 484, endPoint y: 193, distance: 26.3
click at [484, 193] on p "Sep 15, 2025" at bounding box center [490, 194] width 79 height 8
click at [120, 11] on p "Audits" at bounding box center [121, 11] width 19 height 7
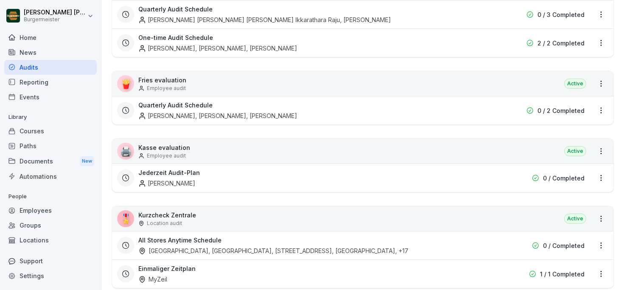
scroll to position [176, 0]
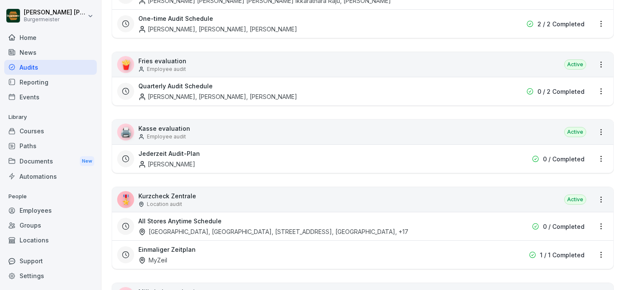
click at [171, 158] on div "Jederzeit Audit-Plan Harsh Vikram Singh" at bounding box center [308, 159] width 340 height 20
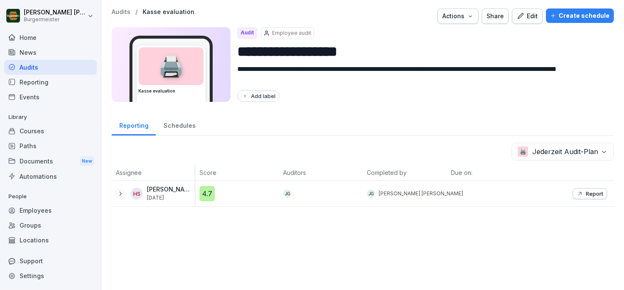
click at [118, 194] on icon at bounding box center [120, 193] width 7 height 7
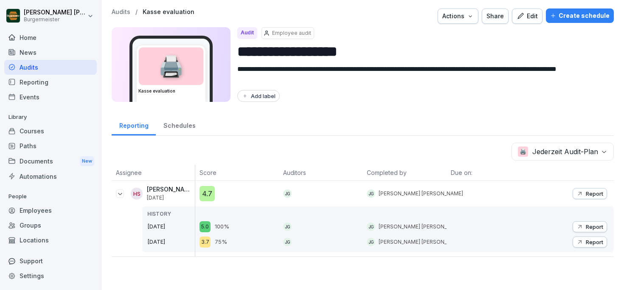
drag, startPoint x: 148, startPoint y: 243, endPoint x: 186, endPoint y: 244, distance: 38.2
click at [186, 244] on p "Feb 14, 2025" at bounding box center [171, 242] width 48 height 8
drag, startPoint x: 148, startPoint y: 241, endPoint x: 182, endPoint y: 241, distance: 34.8
click at [182, 241] on p "Feb 14, 2025" at bounding box center [171, 242] width 48 height 8
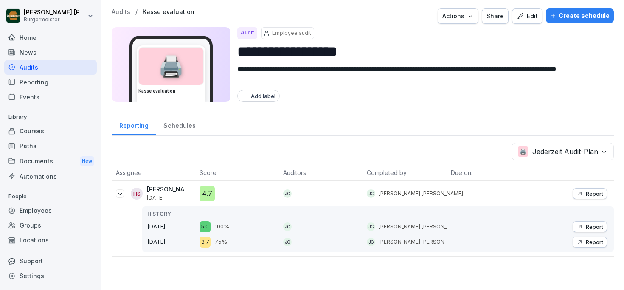
click at [157, 227] on p "Feb 14, 2025" at bounding box center [171, 226] width 48 height 8
click at [220, 227] on p "100%" at bounding box center [222, 226] width 14 height 8
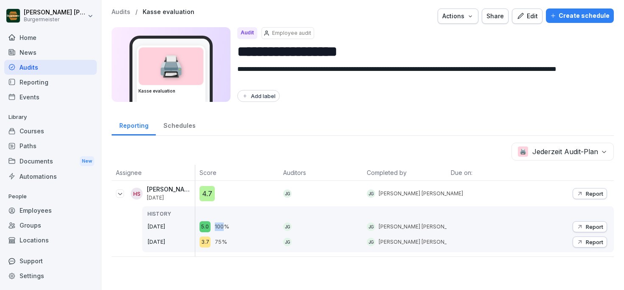
click at [589, 193] on p "Report" at bounding box center [594, 193] width 17 height 7
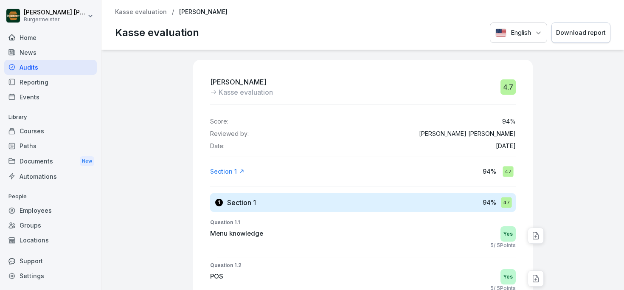
click at [527, 36] on div "English Download report" at bounding box center [550, 32] width 121 height 21
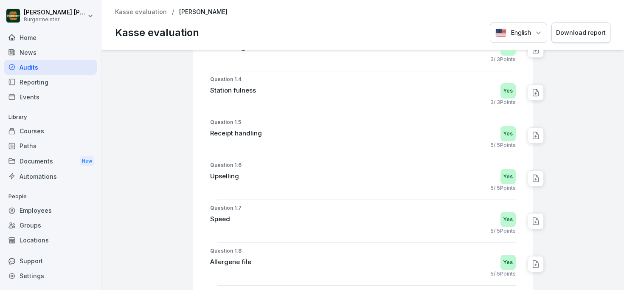
scroll to position [292, 0]
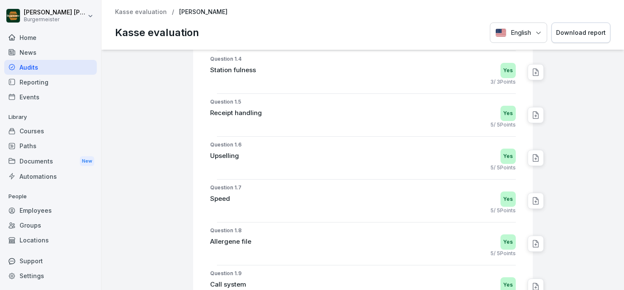
click at [499, 122] on p "5 / 5 Points" at bounding box center [502, 125] width 25 height 8
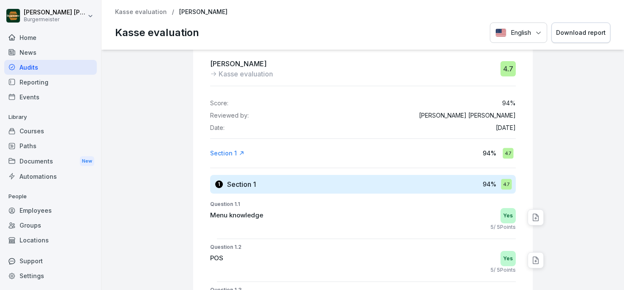
scroll to position [0, 0]
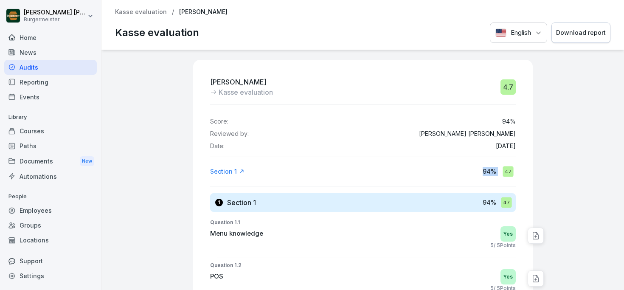
drag, startPoint x: 522, startPoint y: 173, endPoint x: 460, endPoint y: 174, distance: 62.8
click at [140, 11] on p "Kasse evaluation" at bounding box center [141, 11] width 52 height 7
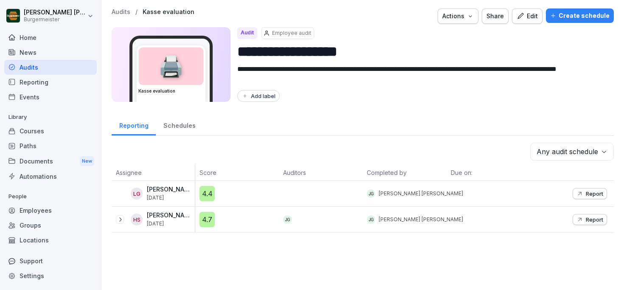
click at [595, 219] on p "Report" at bounding box center [594, 219] width 17 height 7
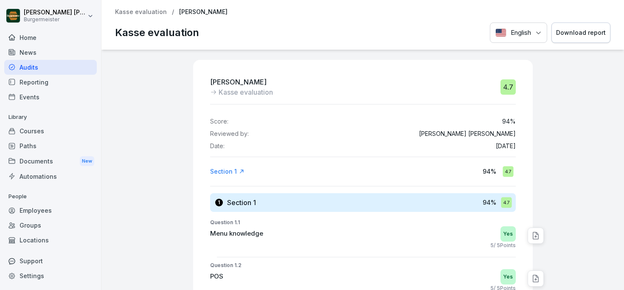
click at [147, 11] on p "Kasse evaluation" at bounding box center [141, 11] width 52 height 7
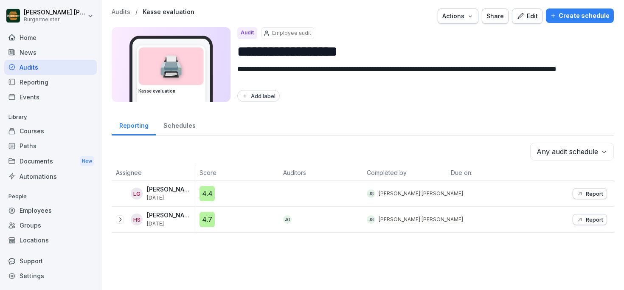
click at [25, 84] on div "Reporting" at bounding box center [50, 82] width 93 height 15
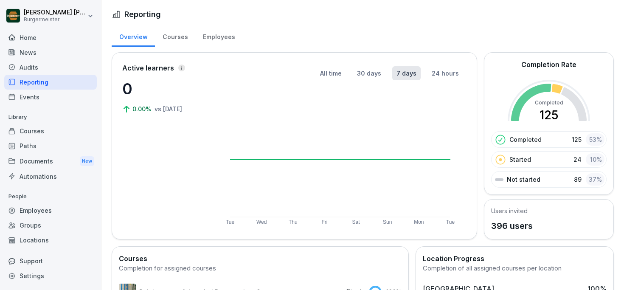
click at [26, 67] on div "Audits" at bounding box center [50, 67] width 93 height 15
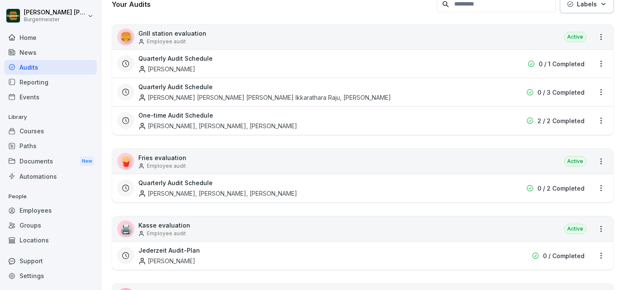
scroll to position [51, 0]
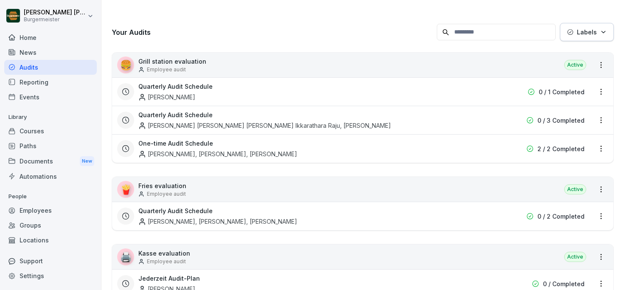
click at [29, 128] on div "Courses" at bounding box center [50, 130] width 93 height 15
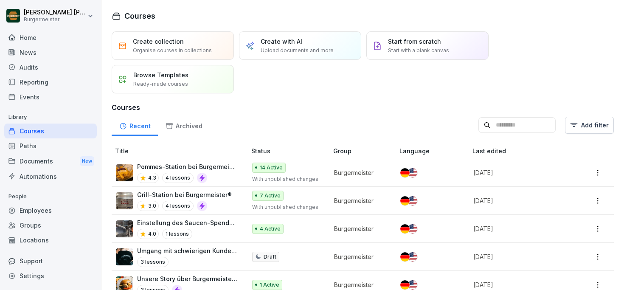
click at [55, 146] on div "Paths" at bounding box center [50, 145] width 93 height 15
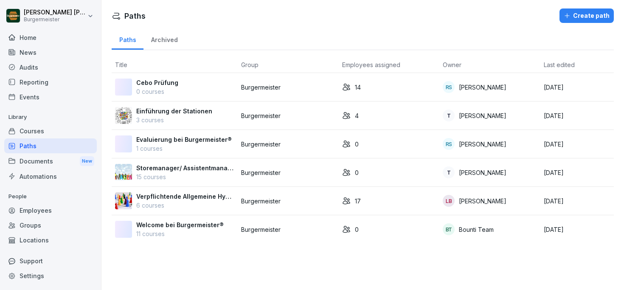
click at [167, 86] on p "Cebo Prüfung" at bounding box center [157, 82] width 42 height 9
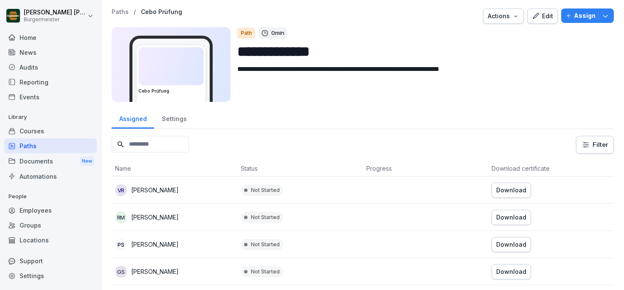
click at [117, 11] on p "Paths" at bounding box center [120, 11] width 17 height 7
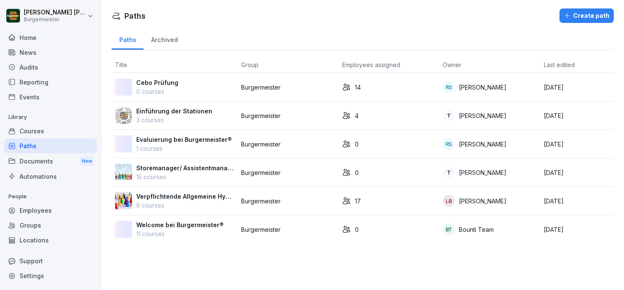
click at [31, 67] on div "Audits" at bounding box center [50, 67] width 93 height 15
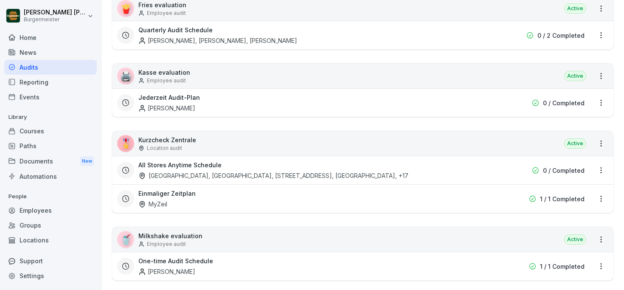
scroll to position [249, 0]
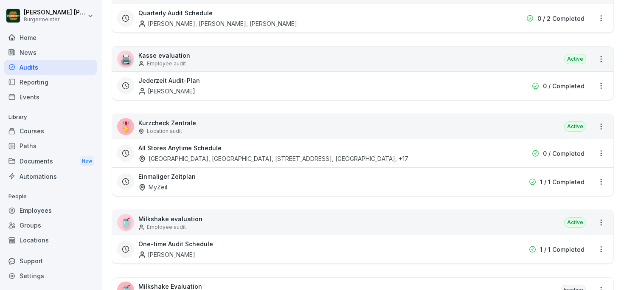
click at [32, 159] on div "Documents New" at bounding box center [50, 161] width 93 height 16
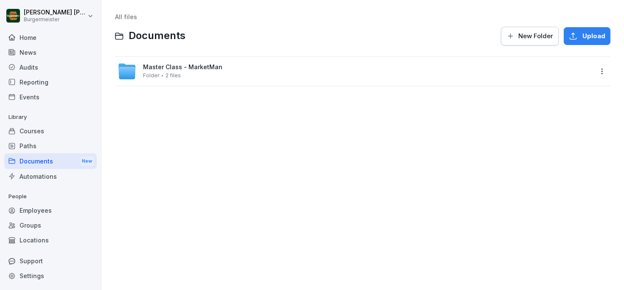
click at [166, 70] on span "Master Class - MarketMan" at bounding box center [182, 67] width 79 height 7
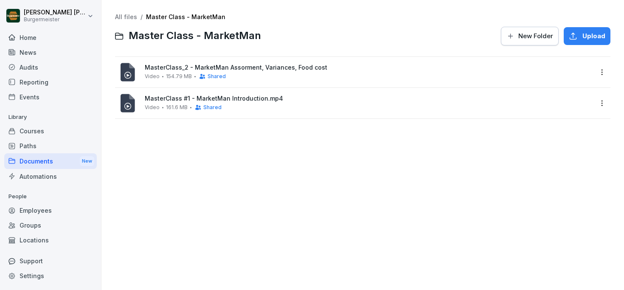
click at [76, 36] on div "Home" at bounding box center [50, 37] width 93 height 15
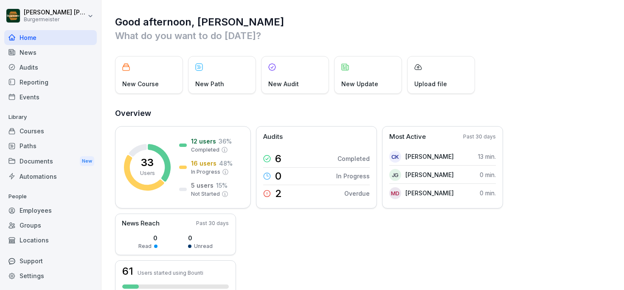
click at [27, 67] on div "Audits" at bounding box center [50, 67] width 93 height 15
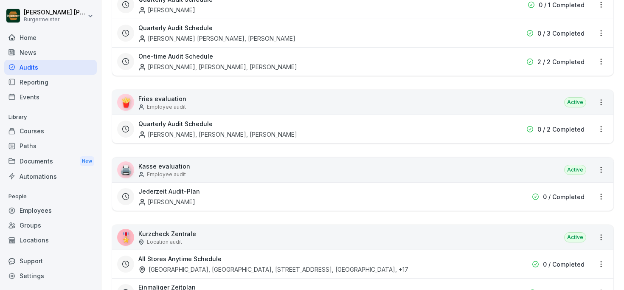
scroll to position [162, 0]
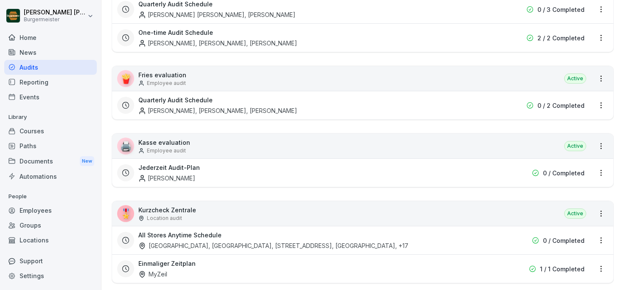
click at [502, 81] on div "🍟 Fries evaluation Employee audit Active" at bounding box center [362, 78] width 501 height 25
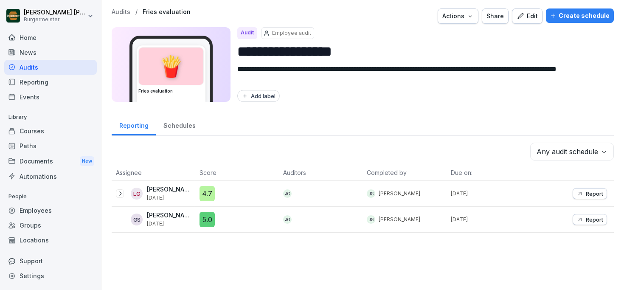
click at [595, 19] on div "Create schedule" at bounding box center [579, 15] width 59 height 9
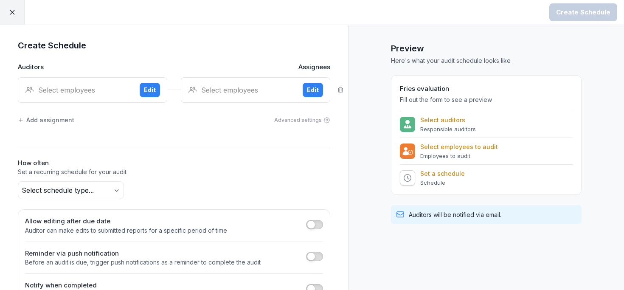
click at [107, 92] on div "Select employees" at bounding box center [79, 90] width 108 height 10
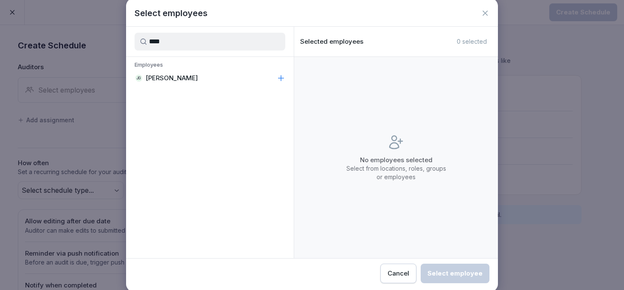
type input "****"
click at [191, 79] on p "[PERSON_NAME]" at bounding box center [172, 78] width 52 height 8
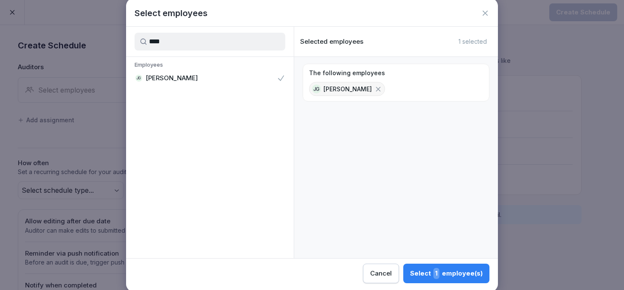
click at [439, 272] on span "1" at bounding box center [436, 273] width 6 height 11
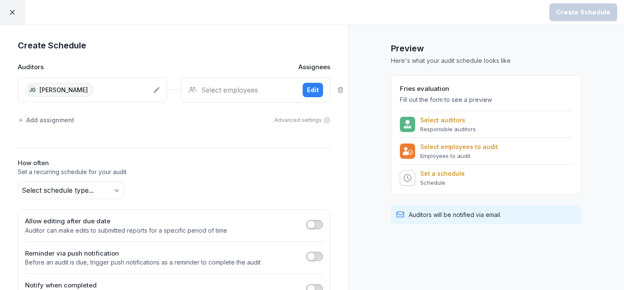
click at [226, 90] on div "Select employees" at bounding box center [242, 90] width 108 height 10
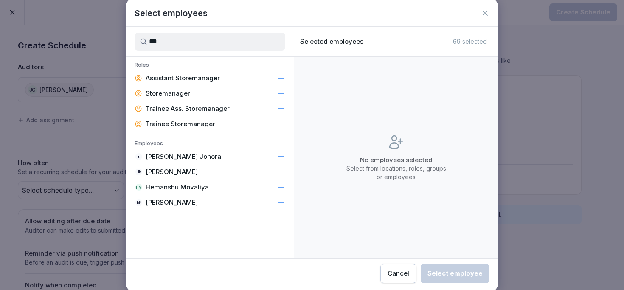
type input "***"
click at [163, 204] on p "[PERSON_NAME]" at bounding box center [172, 202] width 52 height 8
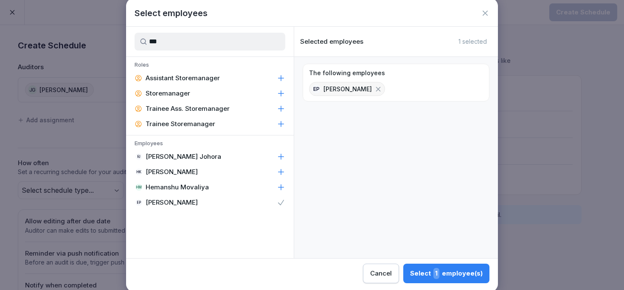
click at [448, 272] on div "Select 1 employee(s)" at bounding box center [446, 273] width 73 height 11
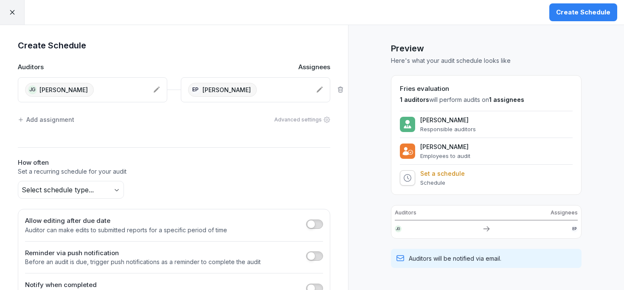
scroll to position [28, 0]
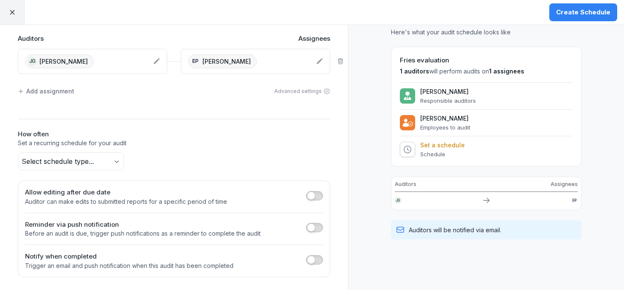
click at [67, 154] on body "Create Schedule Create Schedule Auditors Assignees JG [PERSON_NAME] EP [PERSON_…" at bounding box center [312, 145] width 624 height 290
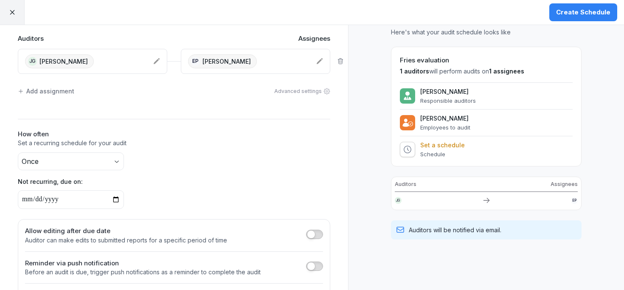
click at [94, 205] on input "date" at bounding box center [71, 199] width 106 height 19
click at [117, 200] on input "date" at bounding box center [71, 199] width 106 height 19
type input "**********"
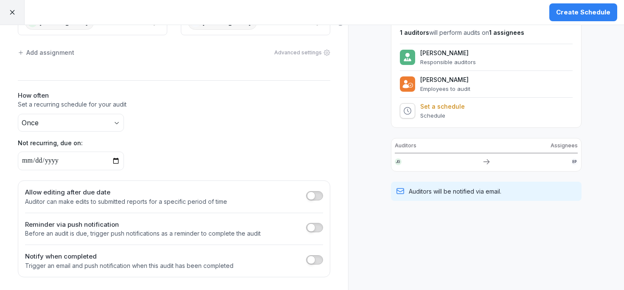
click at [318, 226] on button "button" at bounding box center [314, 227] width 17 height 9
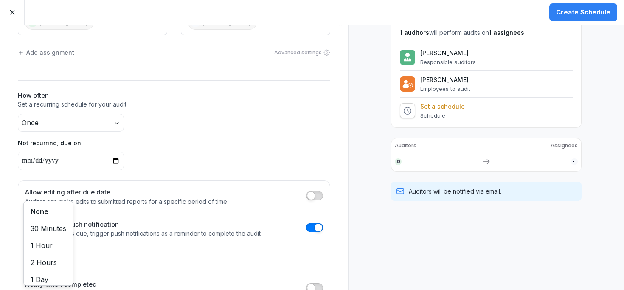
click at [40, 258] on body "**********" at bounding box center [312, 145] width 624 height 290
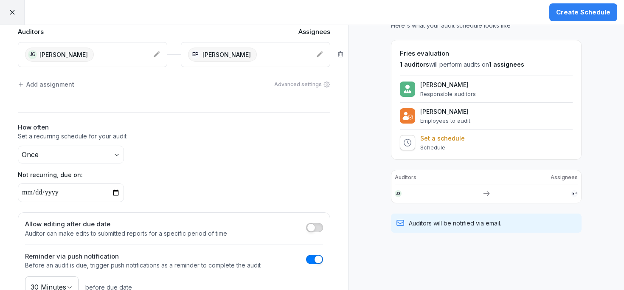
scroll to position [0, 0]
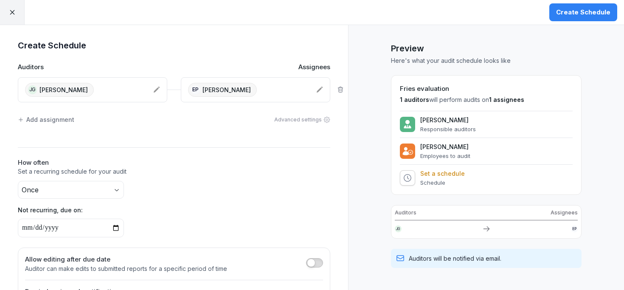
click at [583, 13] on div "Create Schedule" at bounding box center [583, 12] width 54 height 9
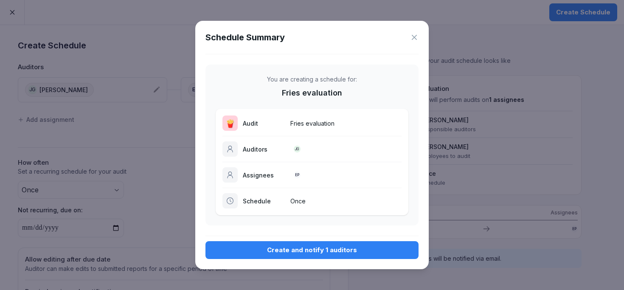
click at [307, 253] on div "Create and notify 1 auditors" at bounding box center [311, 249] width 199 height 9
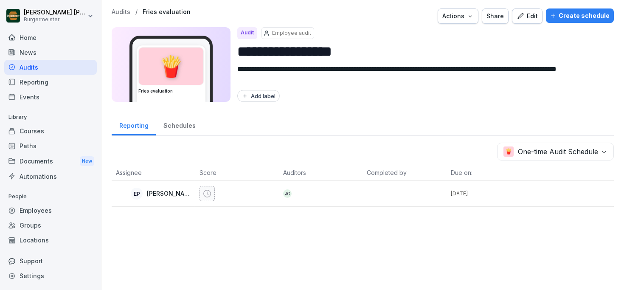
click at [25, 42] on div "Home" at bounding box center [50, 37] width 93 height 15
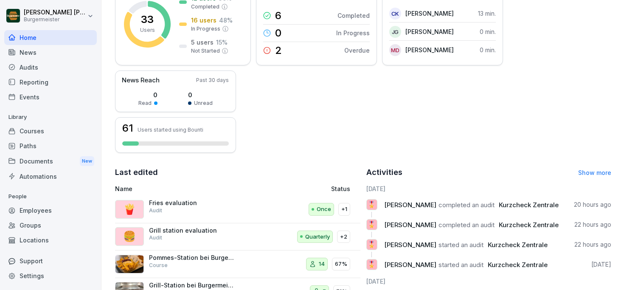
scroll to position [97, 0]
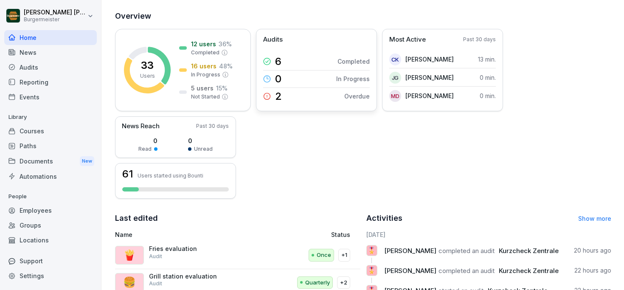
click at [301, 35] on div "Audits" at bounding box center [316, 40] width 107 height 10
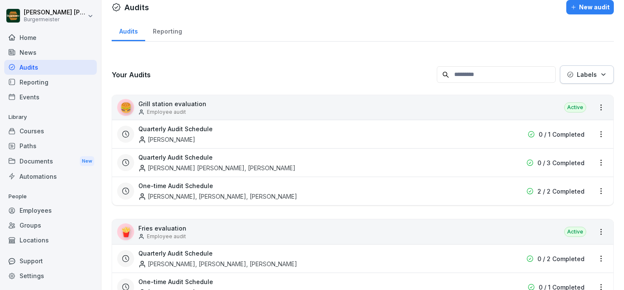
click at [28, 165] on div "Documents New" at bounding box center [50, 161] width 93 height 16
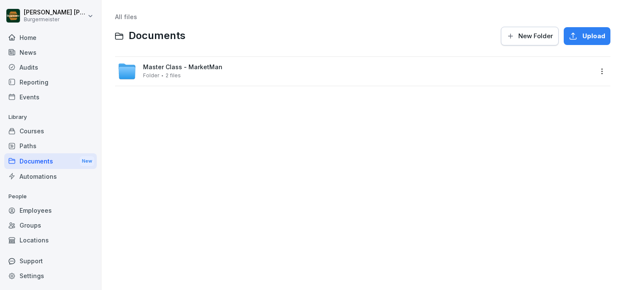
click at [28, 179] on div "Automations" at bounding box center [50, 176] width 93 height 15
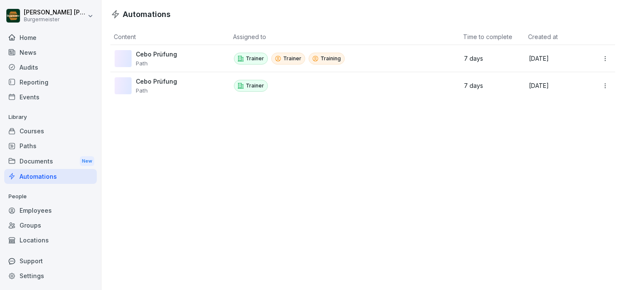
click at [29, 96] on div "Events" at bounding box center [50, 97] width 93 height 15
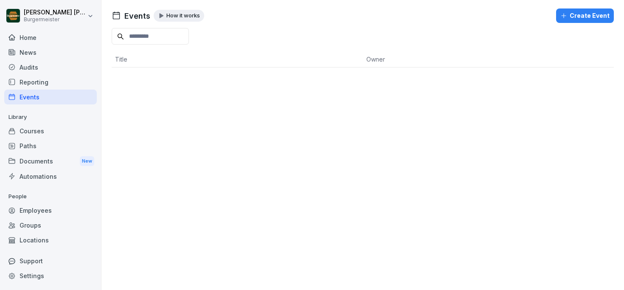
click at [34, 81] on div "Reporting" at bounding box center [50, 82] width 93 height 15
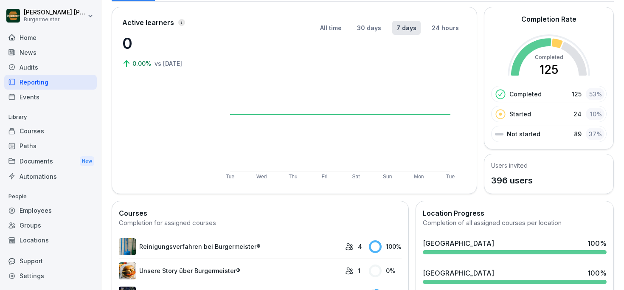
scroll to position [54, 0]
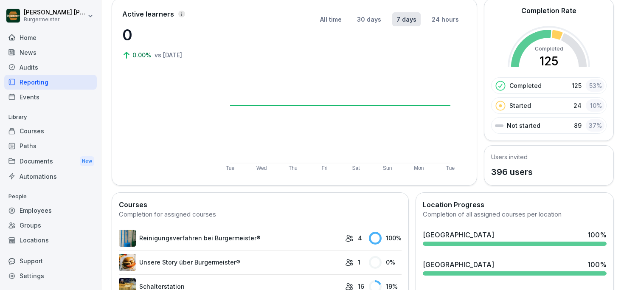
click at [497, 171] on p "396 users" at bounding box center [512, 171] width 42 height 13
click at [486, 176] on div "Users invited 396 users" at bounding box center [549, 165] width 130 height 40
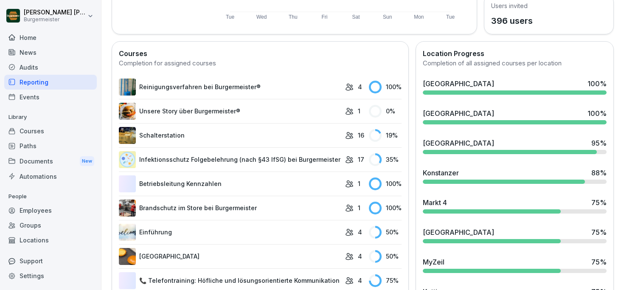
scroll to position [245, 0]
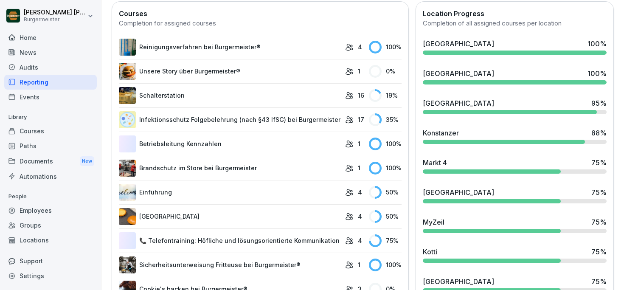
click at [359, 95] on p "16" at bounding box center [361, 95] width 6 height 9
click at [392, 94] on div "19 %" at bounding box center [385, 95] width 33 height 13
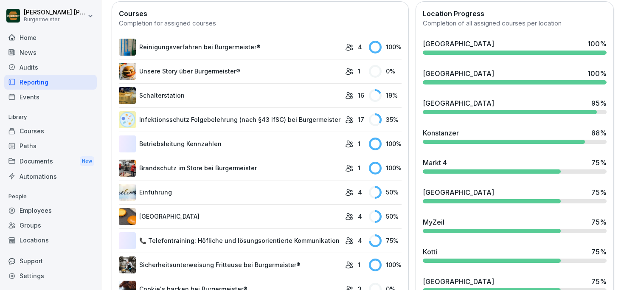
click at [399, 94] on div "19 %" at bounding box center [385, 95] width 33 height 13
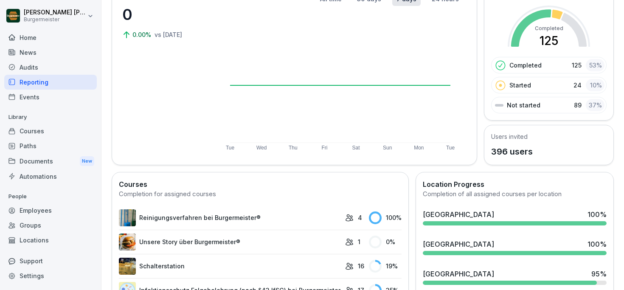
scroll to position [0, 0]
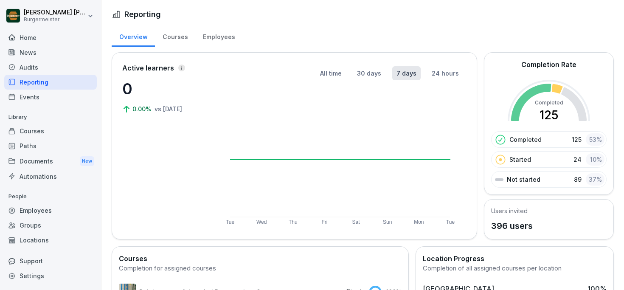
click at [169, 32] on div "Courses" at bounding box center [175, 36] width 40 height 22
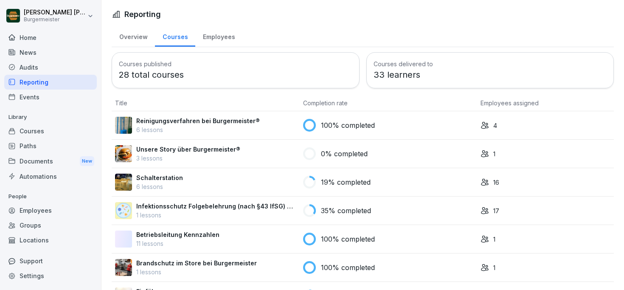
click at [208, 34] on div "Employees" at bounding box center [218, 36] width 47 height 22
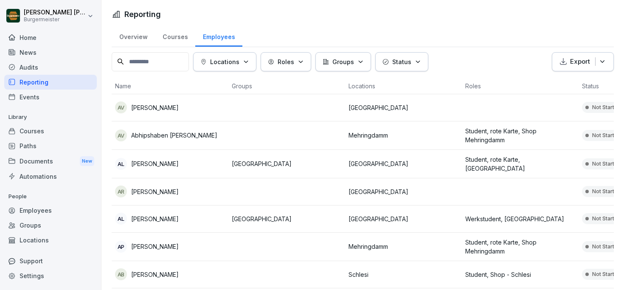
click at [137, 34] on div "Overview" at bounding box center [133, 36] width 43 height 22
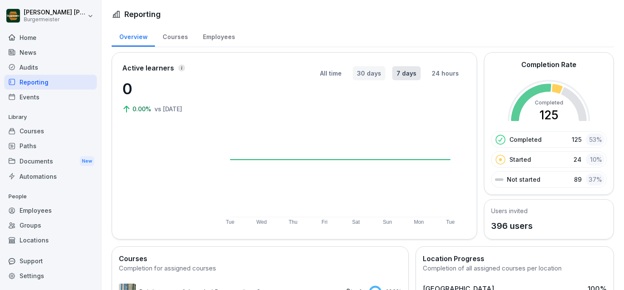
click at [374, 77] on button "30 days" at bounding box center [369, 73] width 33 height 14
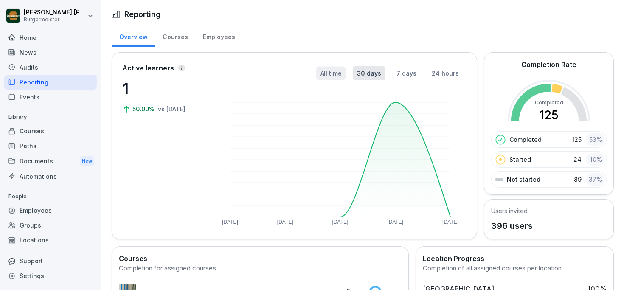
click at [334, 74] on button "All time" at bounding box center [330, 73] width 29 height 14
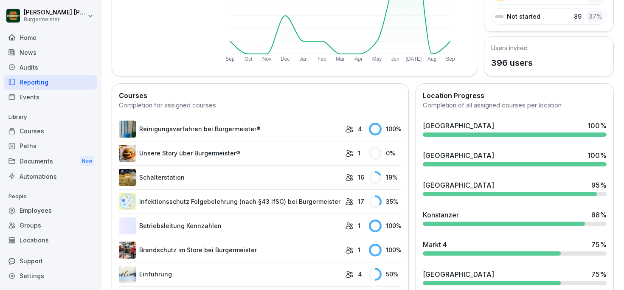
scroll to position [153, 0]
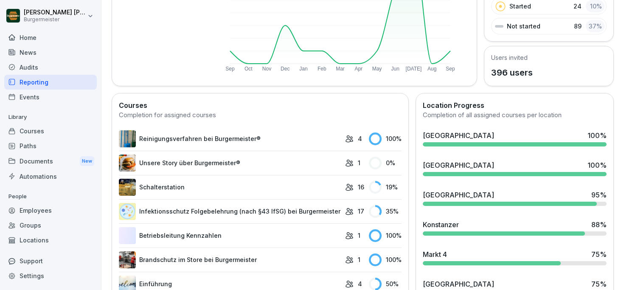
click at [165, 136] on link "Reinigungsverfahren bei Burgermeister®" at bounding box center [230, 138] width 222 height 17
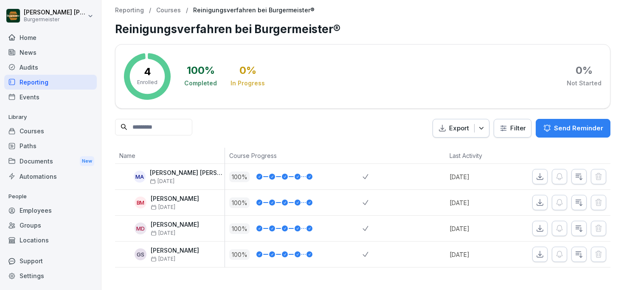
click at [169, 9] on p "Courses" at bounding box center [168, 10] width 25 height 7
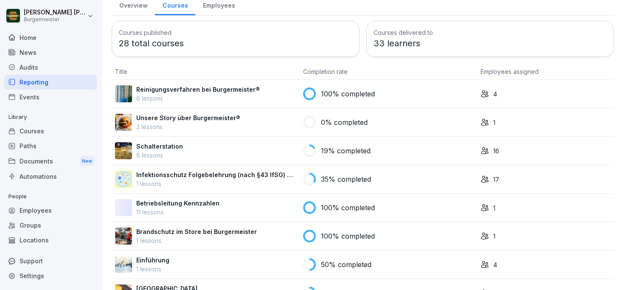
scroll to position [48, 0]
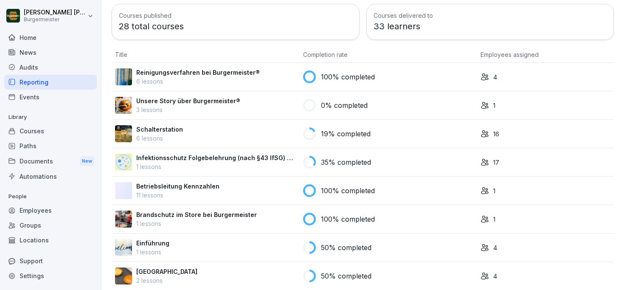
click at [205, 123] on td "Schalterstation 6 lessons" at bounding box center [206, 134] width 188 height 28
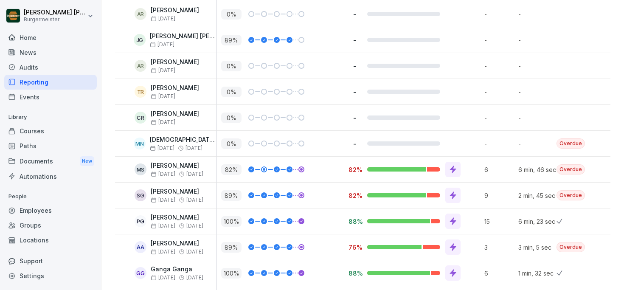
scroll to position [295, 0]
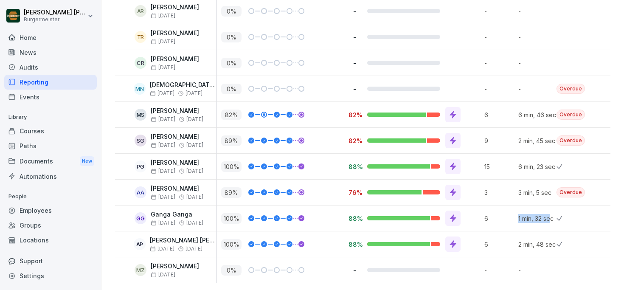
drag, startPoint x: 551, startPoint y: 219, endPoint x: 512, endPoint y: 219, distance: 39.0
click at [512, 219] on tr "GG Ganga Ganga [DATE] [DATE] 100 % 88% 6 1 min, 32 sec [DATE]" at bounding box center [450, 218] width 670 height 26
drag, startPoint x: 548, startPoint y: 193, endPoint x: 515, endPoint y: 193, distance: 33.1
click at [515, 193] on div "3 min, 5 sec" at bounding box center [535, 191] width 42 height 25
click at [544, 165] on p "6 min, 23 sec" at bounding box center [537, 166] width 38 height 9
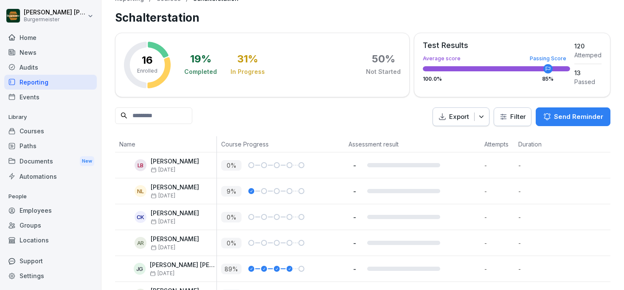
scroll to position [0, 0]
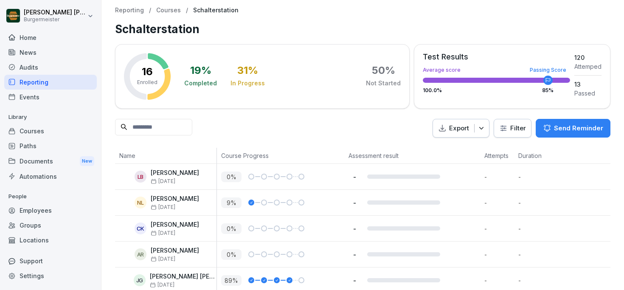
click at [171, 11] on p "Courses" at bounding box center [168, 10] width 25 height 7
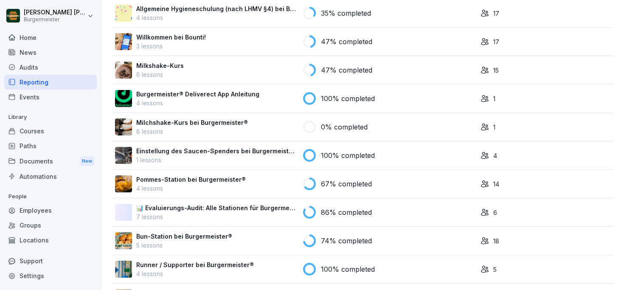
scroll to position [540, 0]
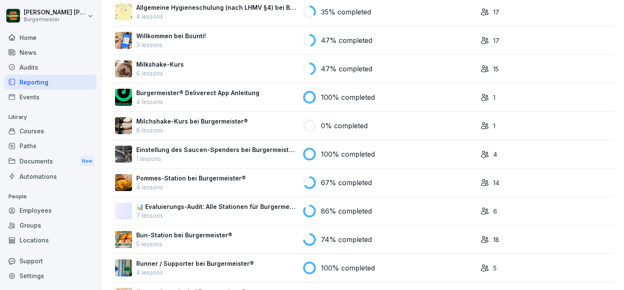
click at [226, 186] on p "4 lessons" at bounding box center [190, 186] width 109 height 9
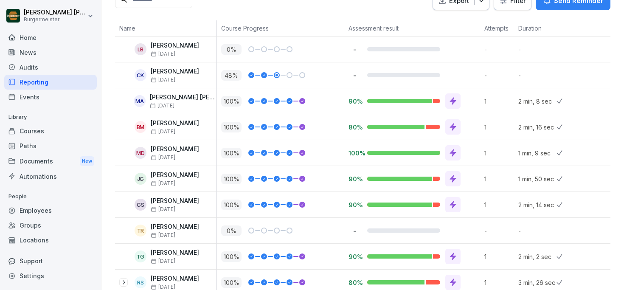
scroll to position [128, 0]
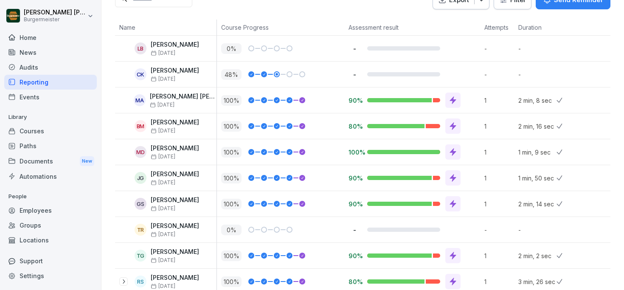
click at [457, 178] on icon at bounding box center [453, 178] width 8 height 8
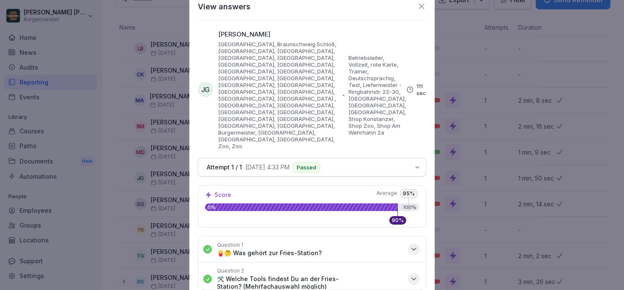
click at [413, 243] on div "button" at bounding box center [414, 249] width 12 height 12
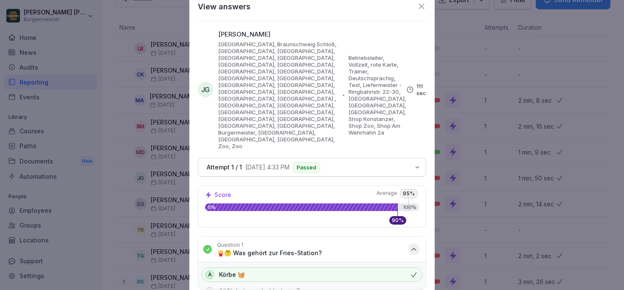
click at [413, 245] on icon "button" at bounding box center [413, 249] width 8 height 8
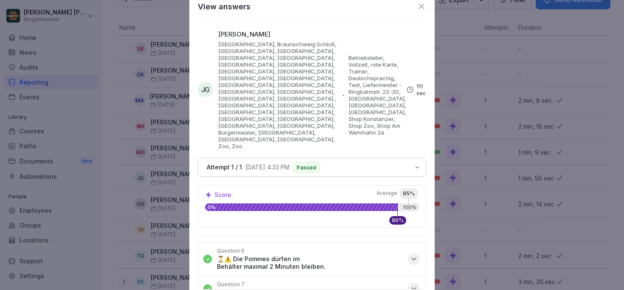
scroll to position [196, 0]
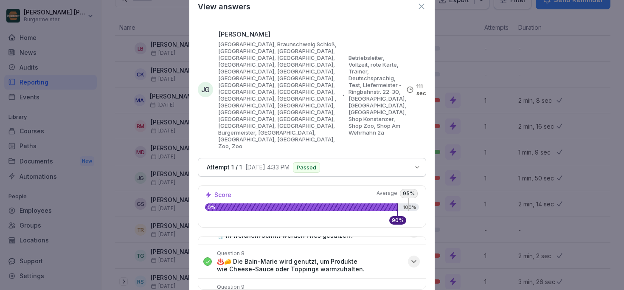
click at [415, 289] on icon "button" at bounding box center [413, 295] width 8 height 8
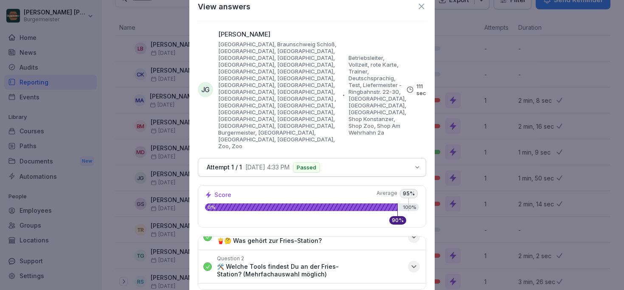
scroll to position [0, 0]
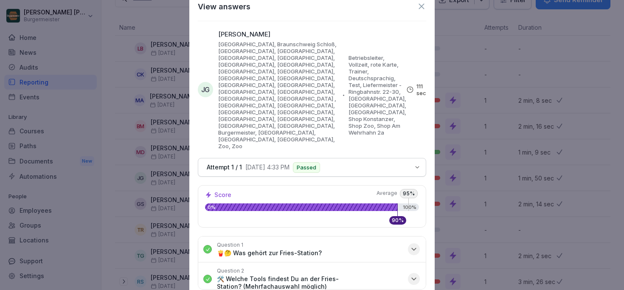
click at [422, 8] on icon at bounding box center [421, 6] width 6 height 6
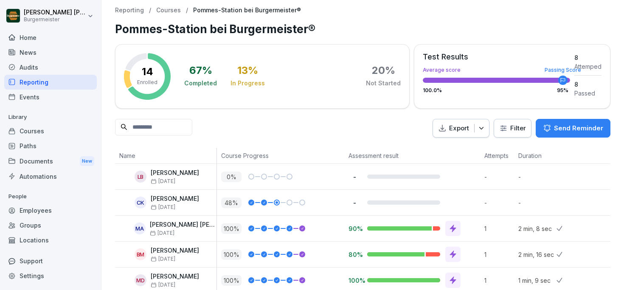
click at [171, 10] on p "Courses" at bounding box center [168, 10] width 25 height 7
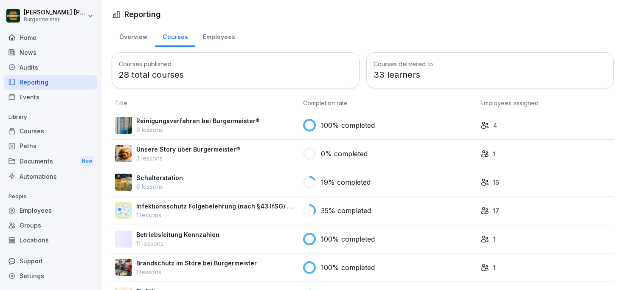
click at [132, 37] on div "Overview" at bounding box center [133, 36] width 43 height 22
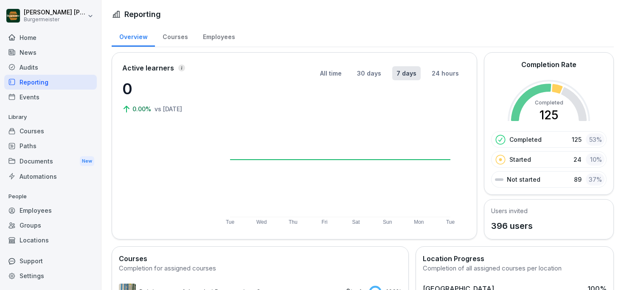
click at [29, 64] on div "Audits" at bounding box center [50, 67] width 93 height 15
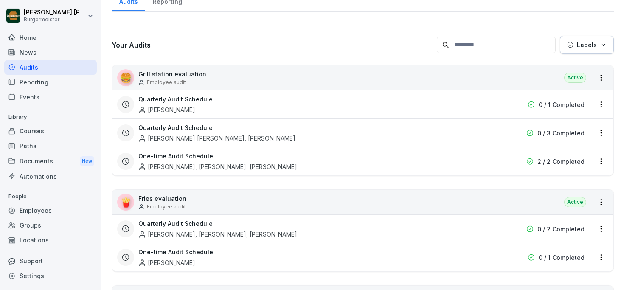
scroll to position [55, 0]
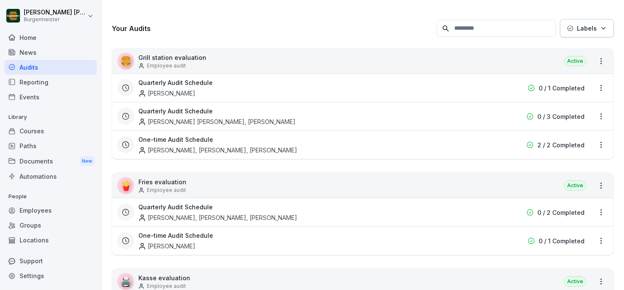
click at [600, 181] on html "[PERSON_NAME] [PERSON_NAME] Home News Audits Reporting Events Library Courses P…" at bounding box center [312, 145] width 624 height 290
click at [0, 0] on link "View all reports" at bounding box center [0, 0] width 0 height 0
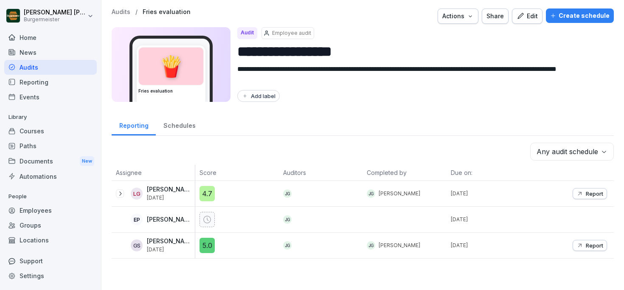
click at [188, 129] on div "Schedules" at bounding box center [179, 125] width 47 height 22
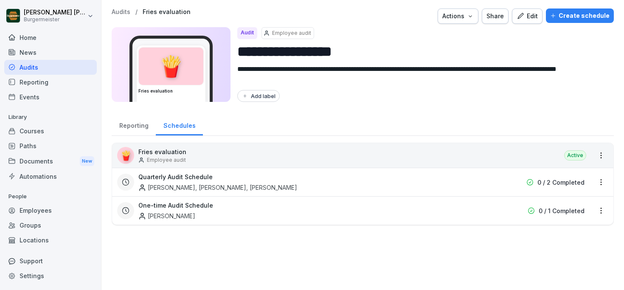
click at [132, 123] on div "Reporting" at bounding box center [134, 125] width 44 height 22
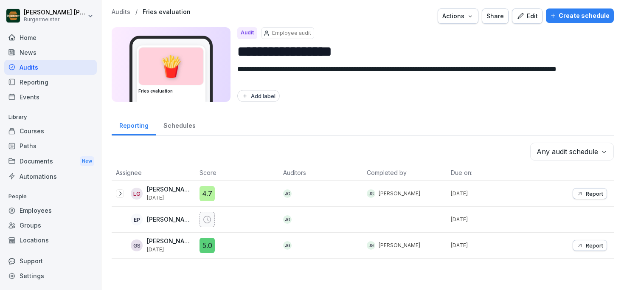
click at [119, 193] on icon at bounding box center [120, 193] width 7 height 7
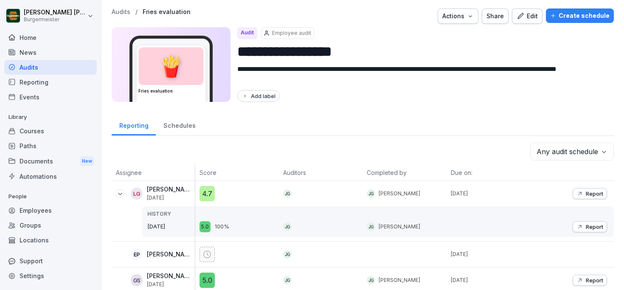
click at [28, 36] on div "Home" at bounding box center [50, 37] width 93 height 15
